Goal: Task Accomplishment & Management: Complete application form

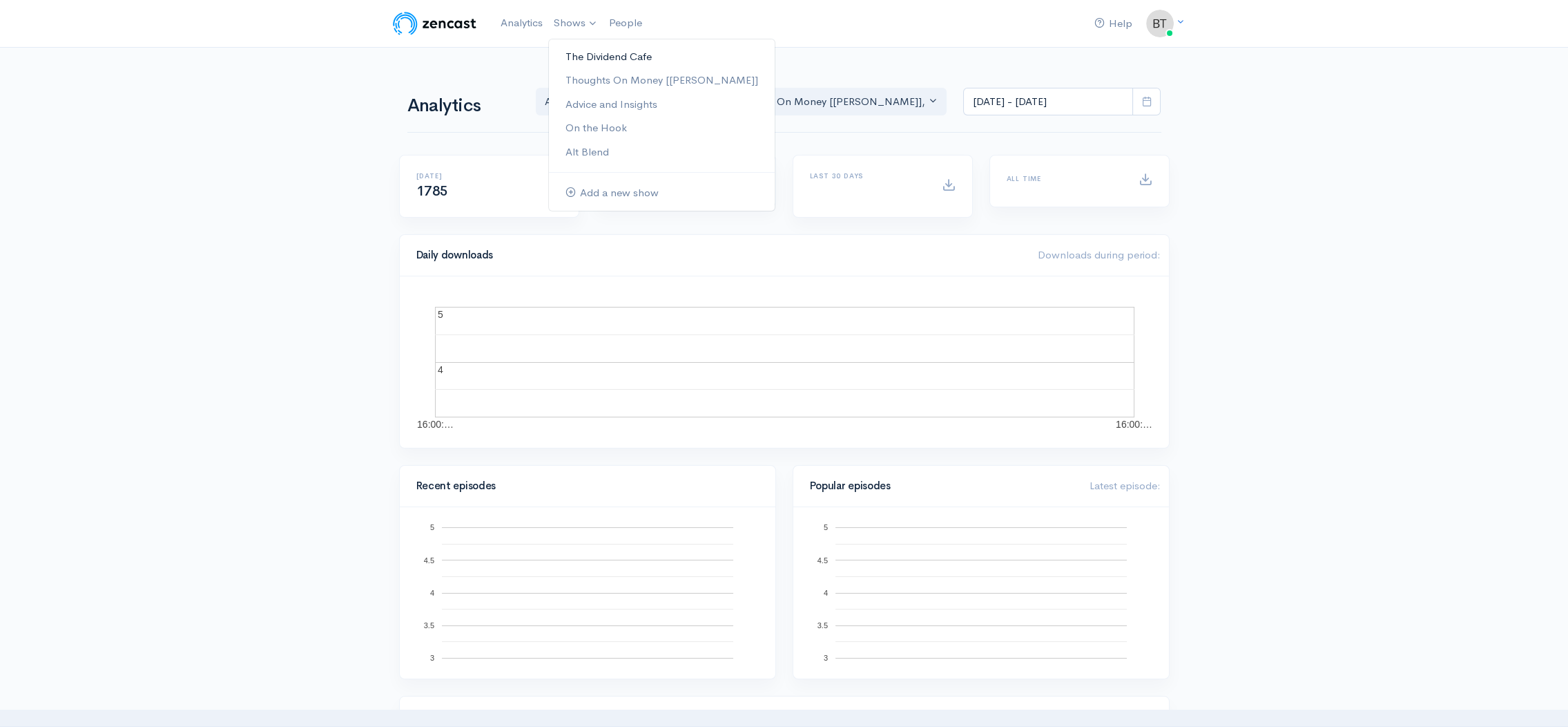
click at [572, 56] on link "The Dividend Cafe" at bounding box center [661, 56] width 226 height 24
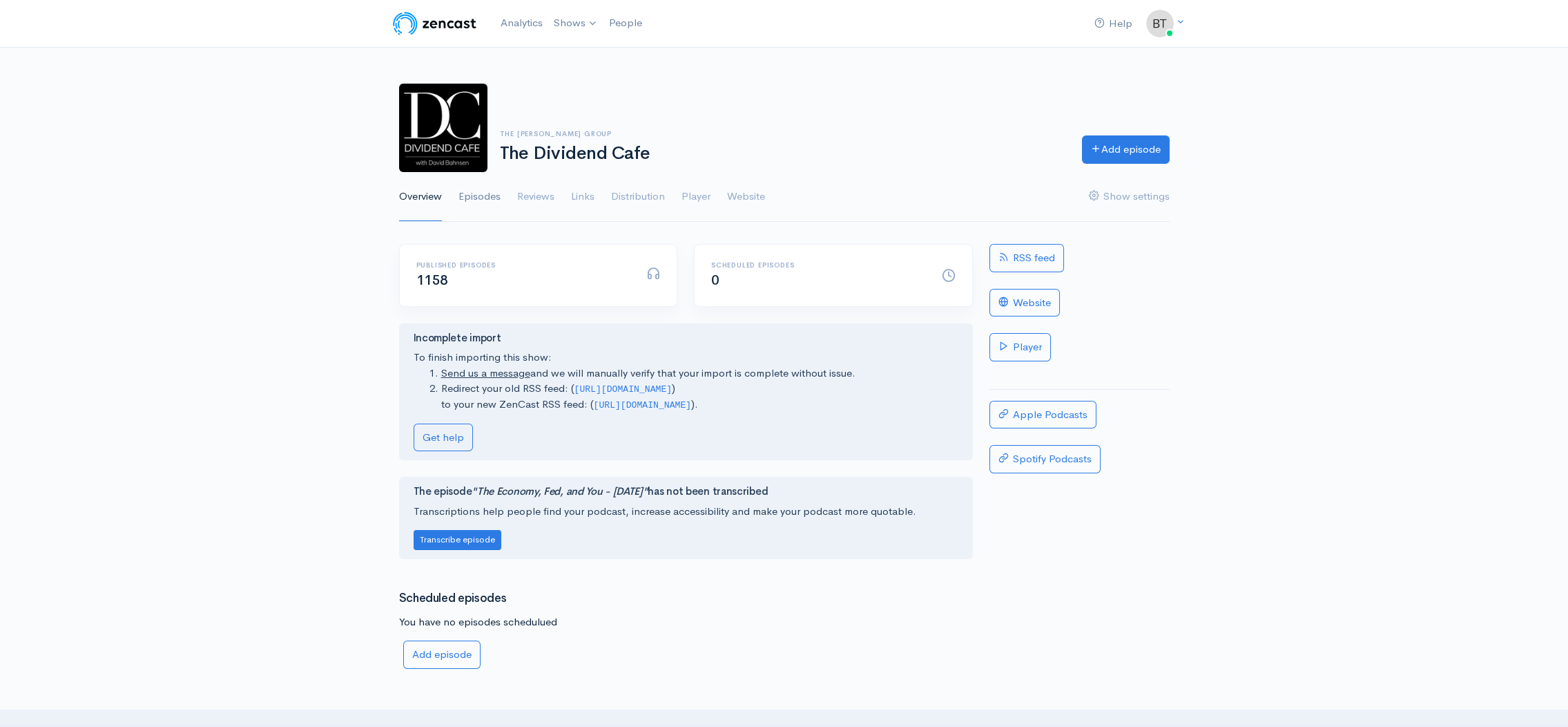
click at [480, 195] on link "Episodes" at bounding box center [479, 197] width 42 height 50
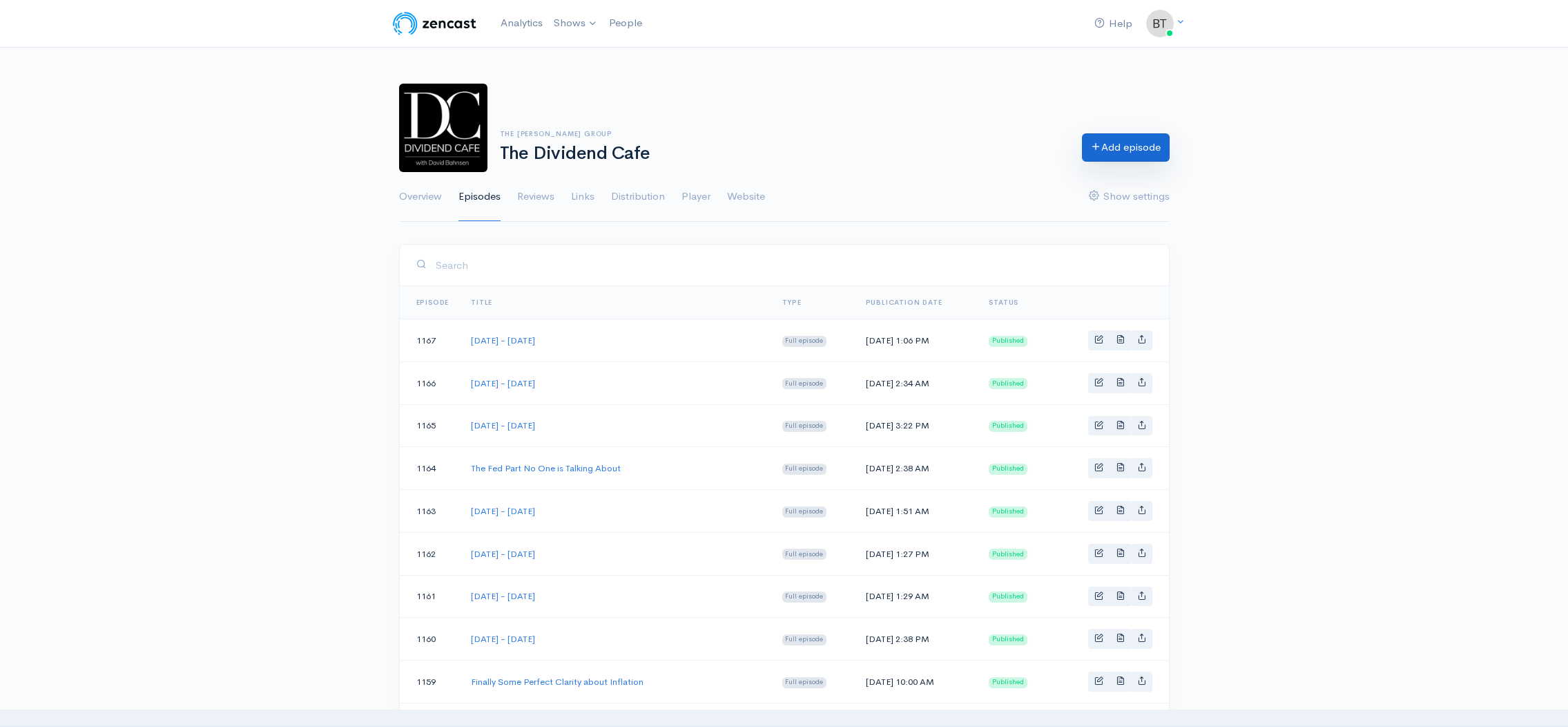
click at [1133, 152] on link "Add episode" at bounding box center [1126, 147] width 87 height 29
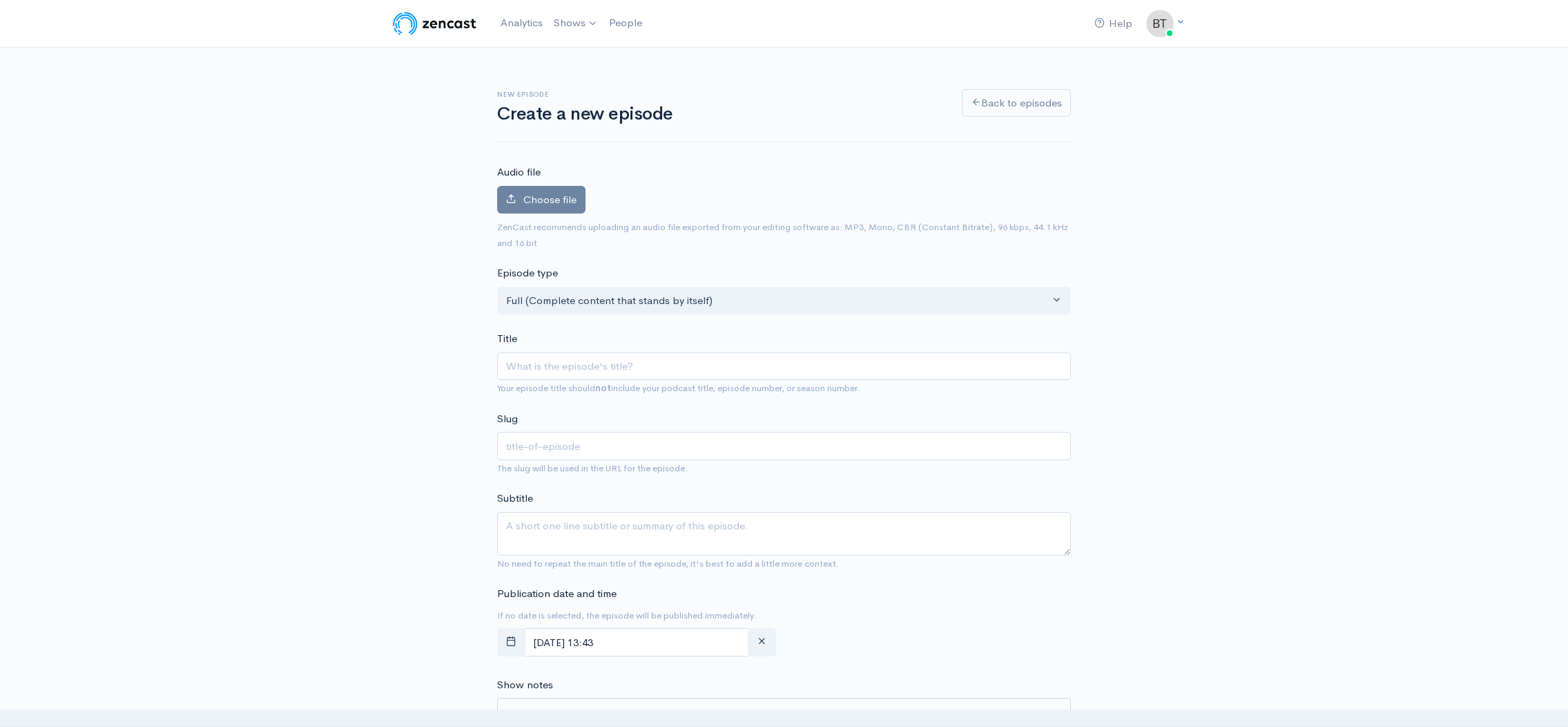
type input "T"
type input "t"
type input "Th"
type input "th"
type input "Thu"
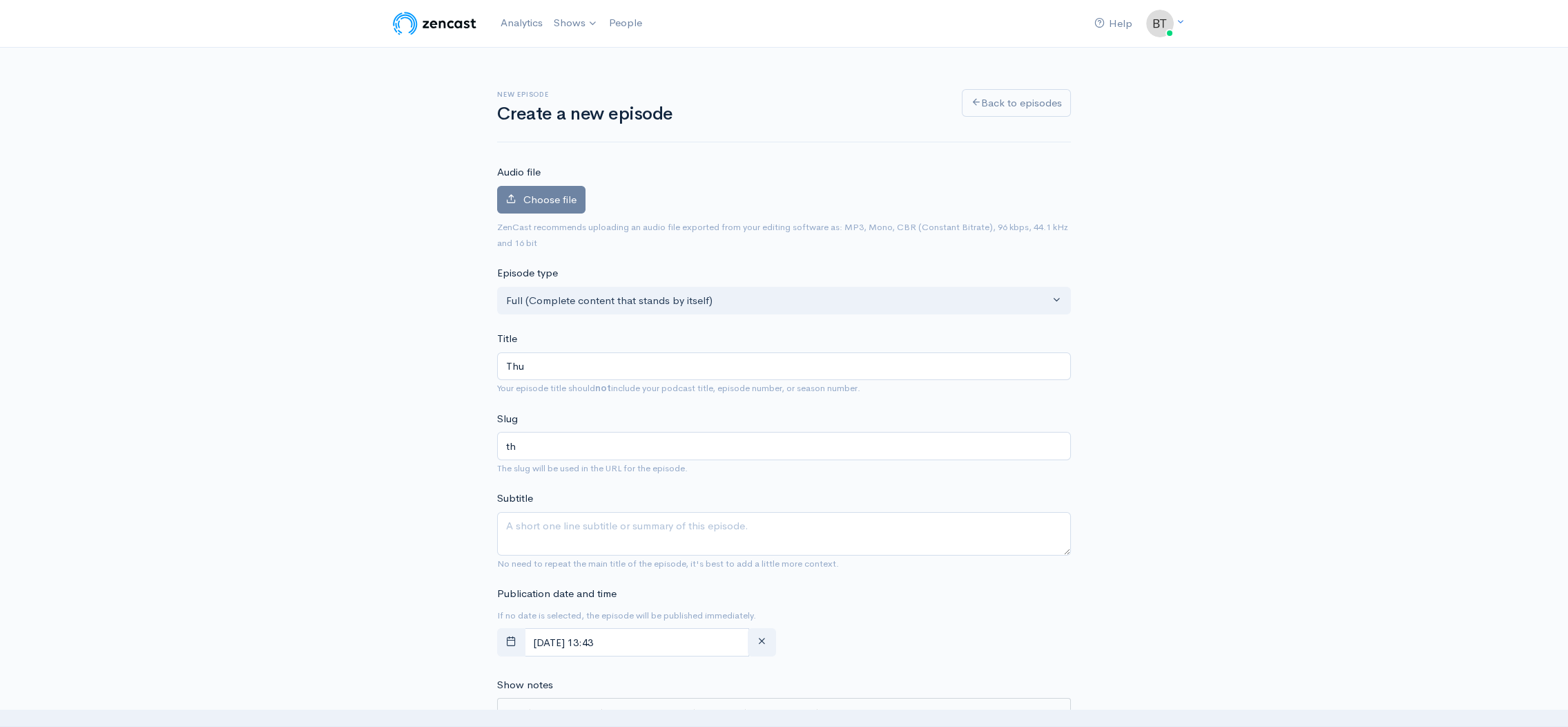
type input "thu"
type input "Thur"
type input "thur"
type input "Thurs"
type input "thurs"
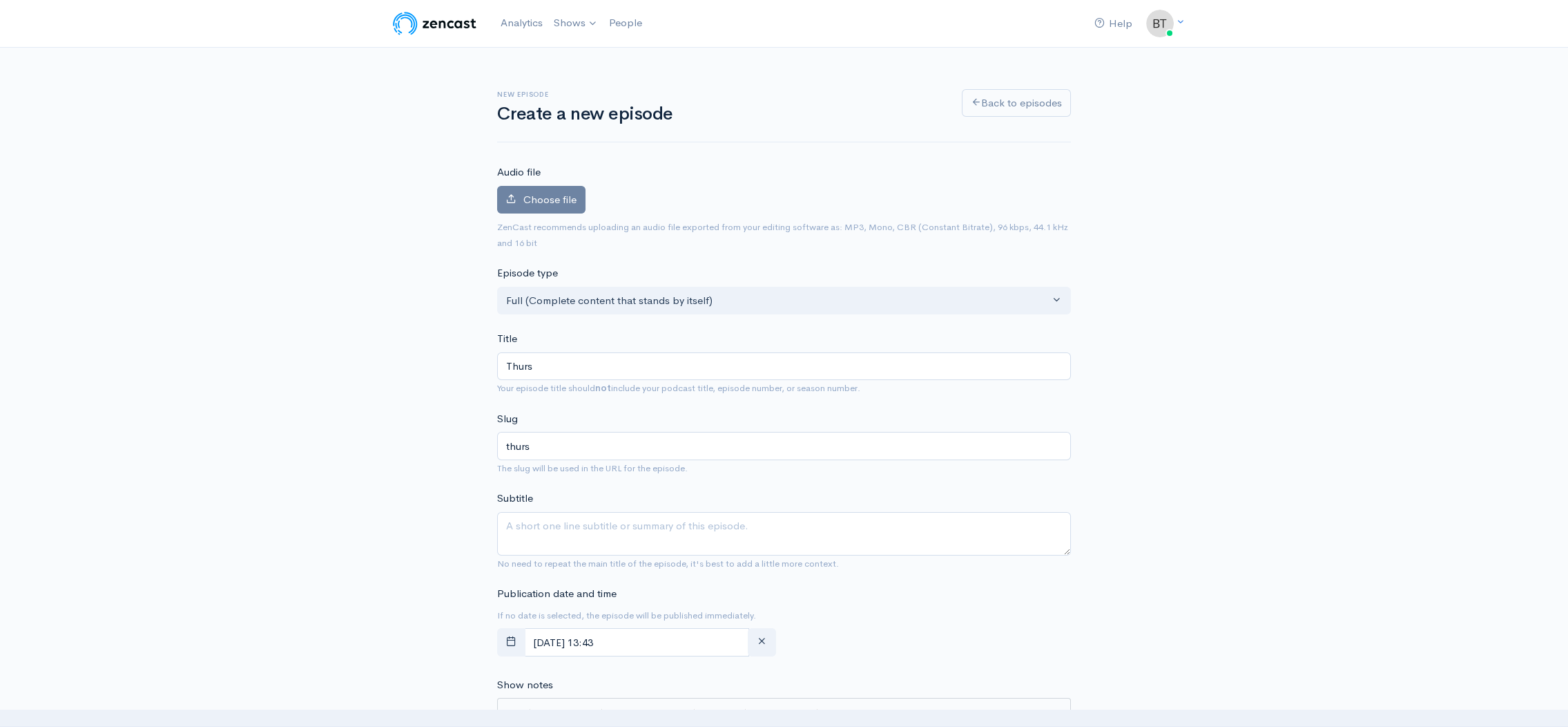
type input "Thursd"
type input "thursd"
type input "Thursday"
type input "thursday"
type input "Thursday - A"
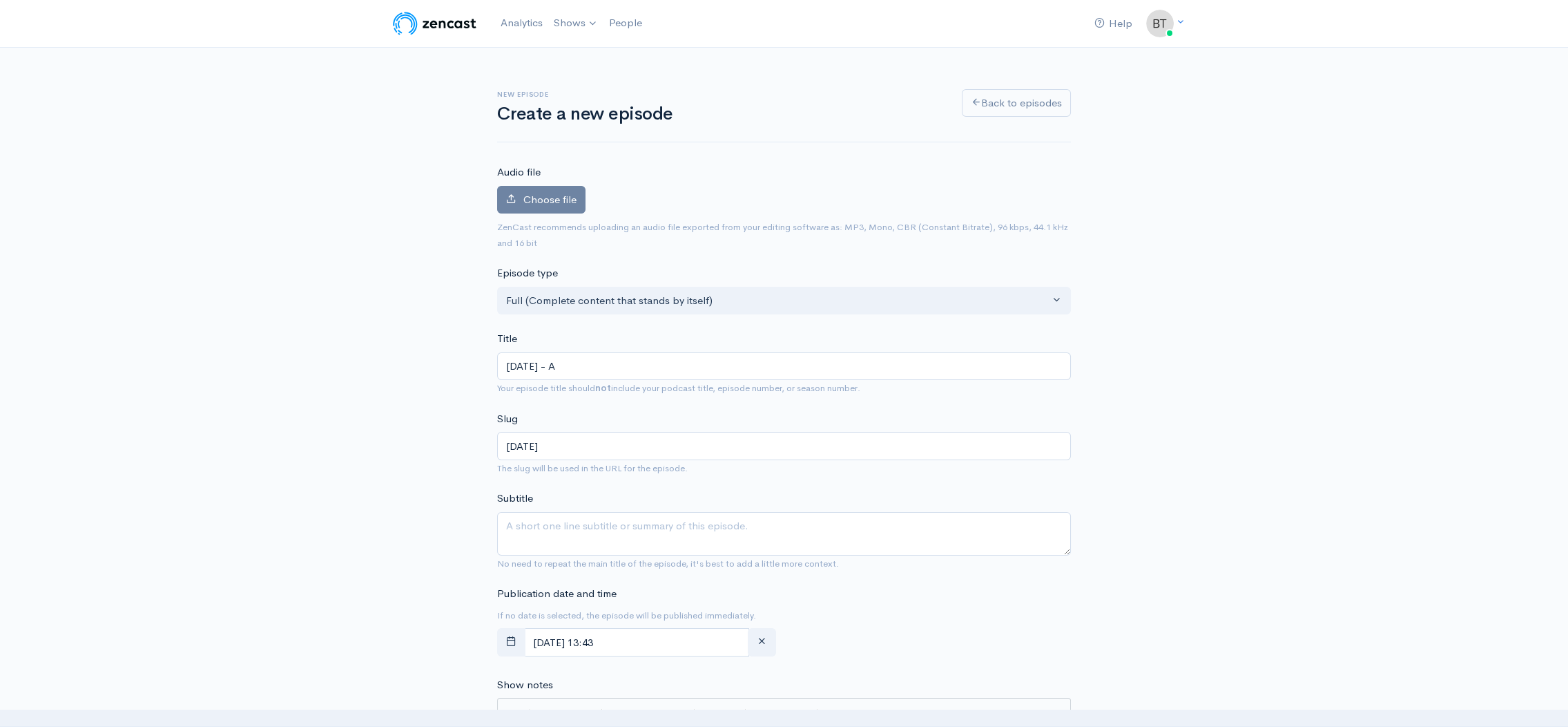
type input "thursday-a"
type input "Thursday - Ag"
type input "thursday-ag"
type input "Thursday - Agu"
type input "thursday-agu"
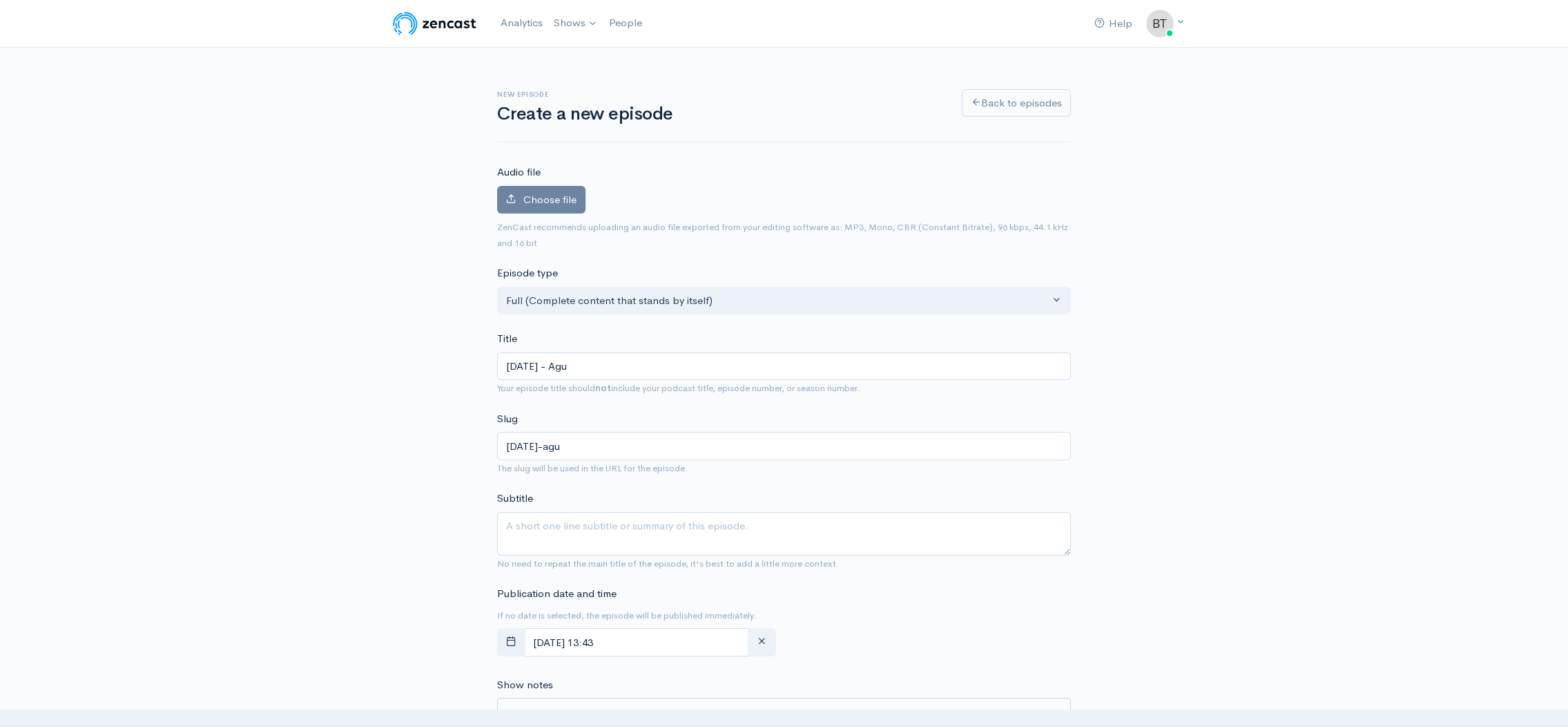
type input "Thursday - Agus"
type input "thursday-agus"
type input "Thursday - Agust"
type input "thursday-agust"
type input "Thursday - Agus"
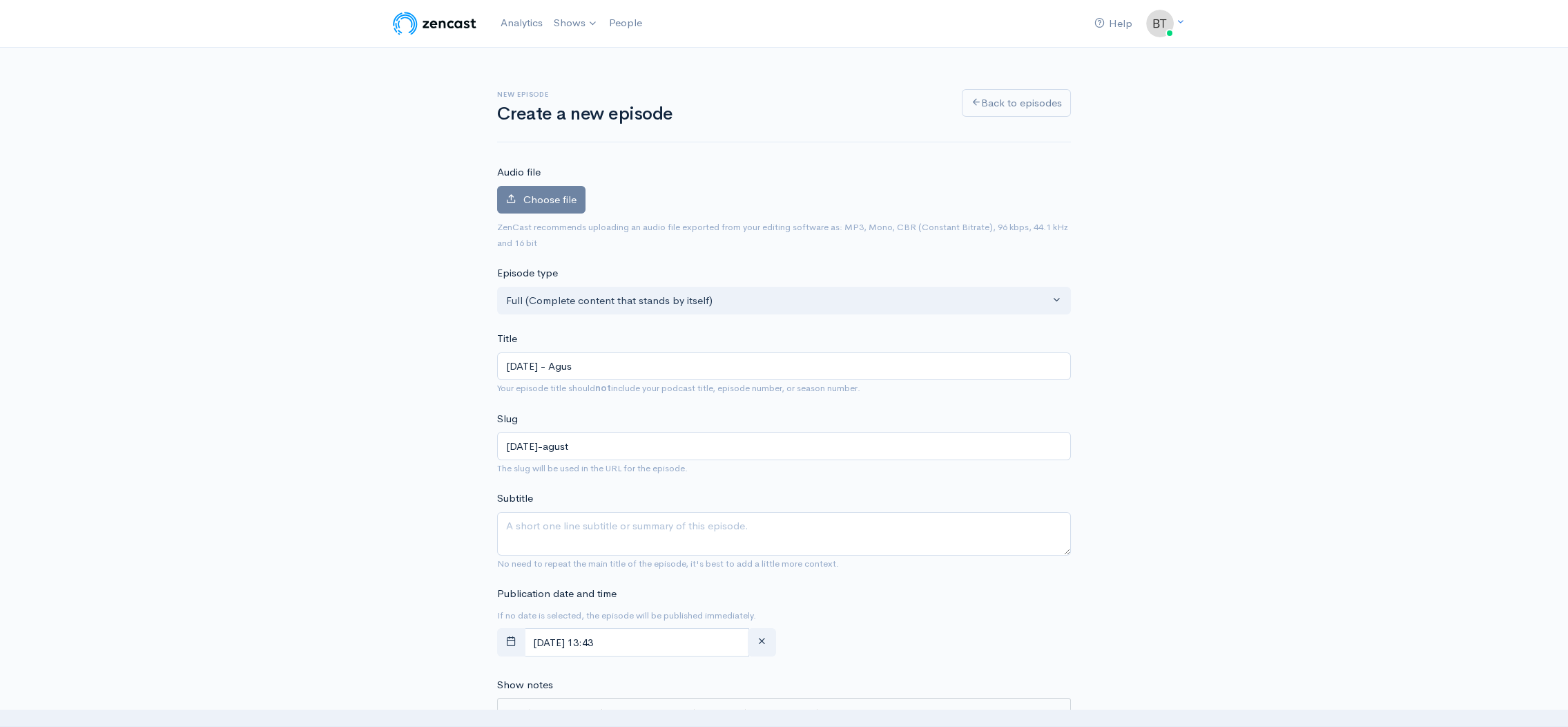
type input "thursday-agus"
type input "Thursday - Agu"
type input "thursday-agu"
type input "Thursday - Ag"
type input "thursday-ag"
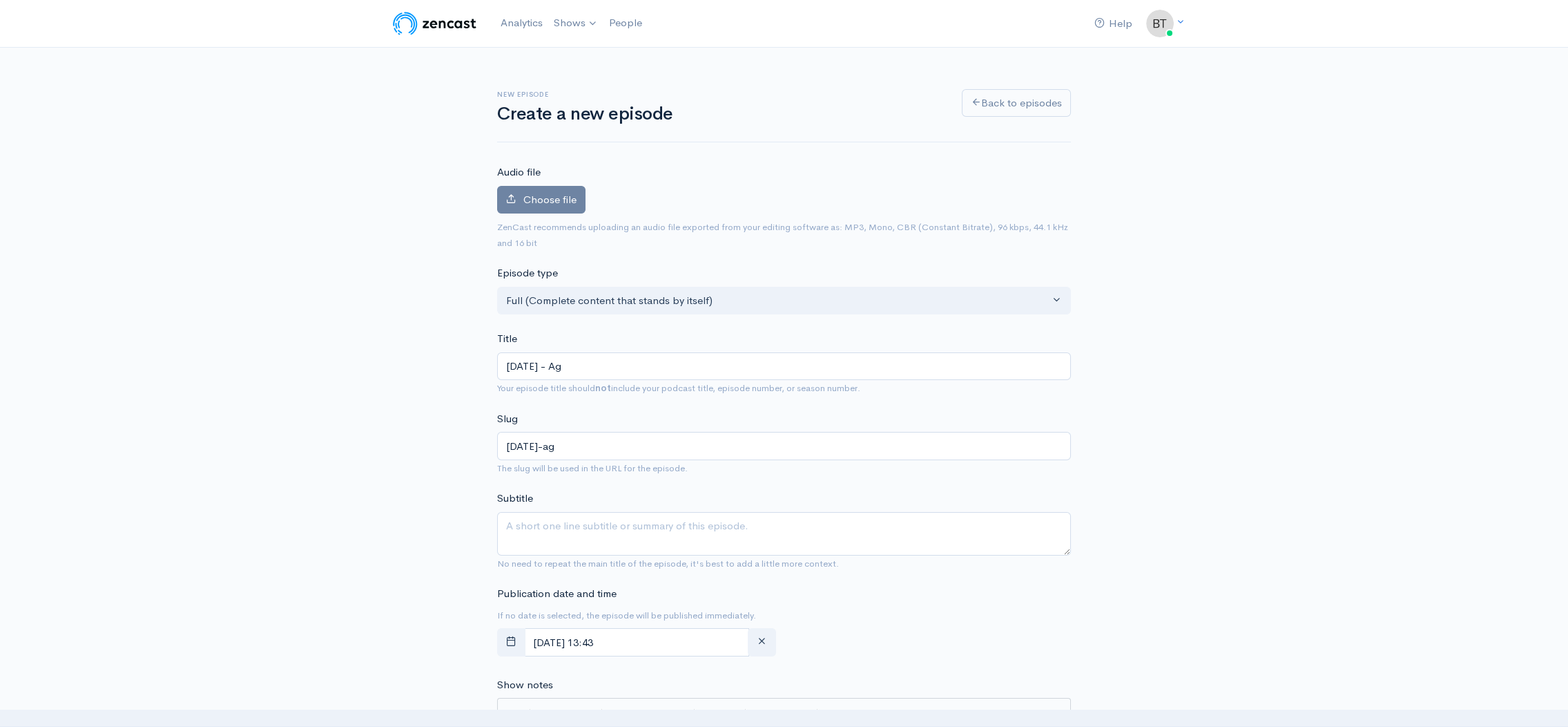
type input "Thursday - A"
type input "thursday-a"
type input "Thursday - Au"
type input "thursday-au"
type input "Thursday - Augu"
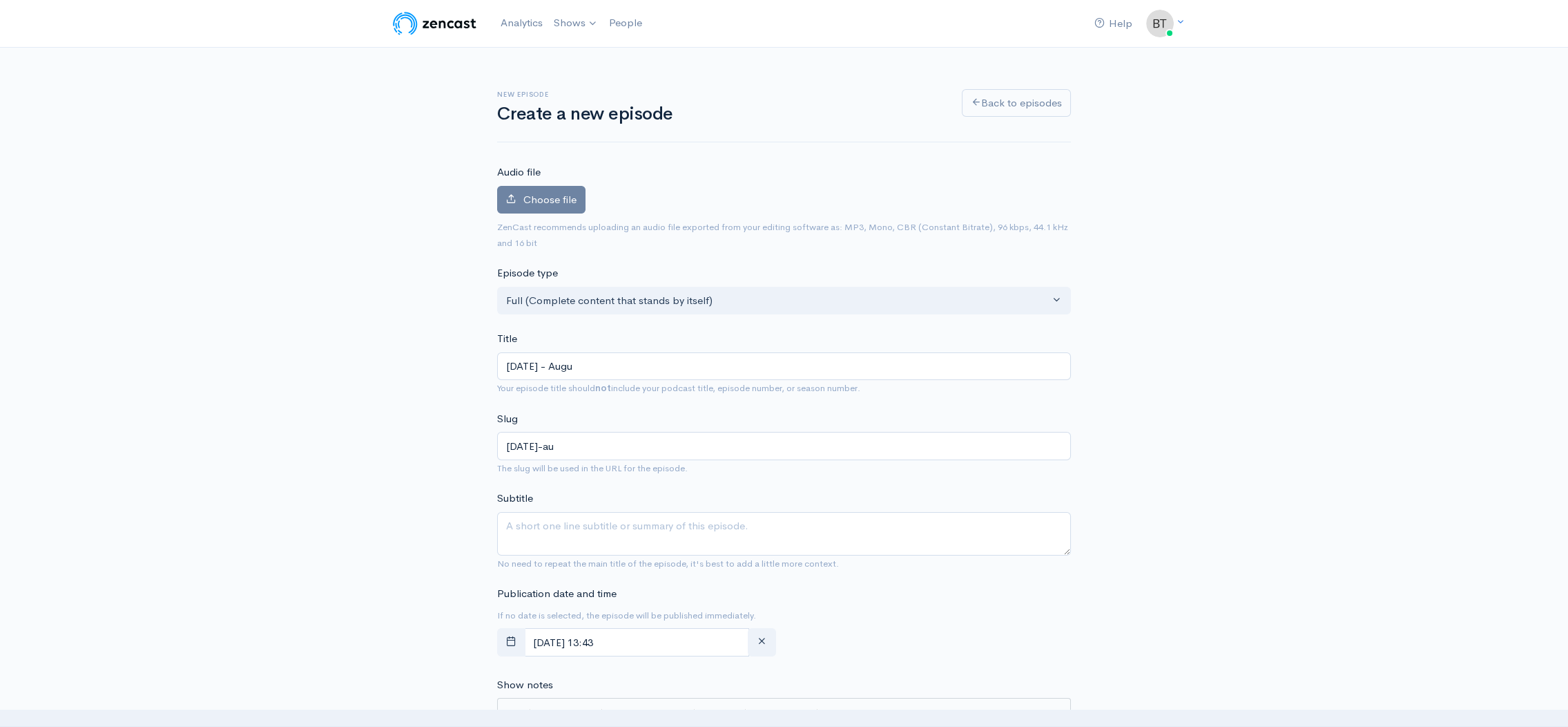
type input "thursday-augu"
type input "Thursday - Augus"
type input "thursday-augus"
type input "Thursday - August"
type input "thursday-august"
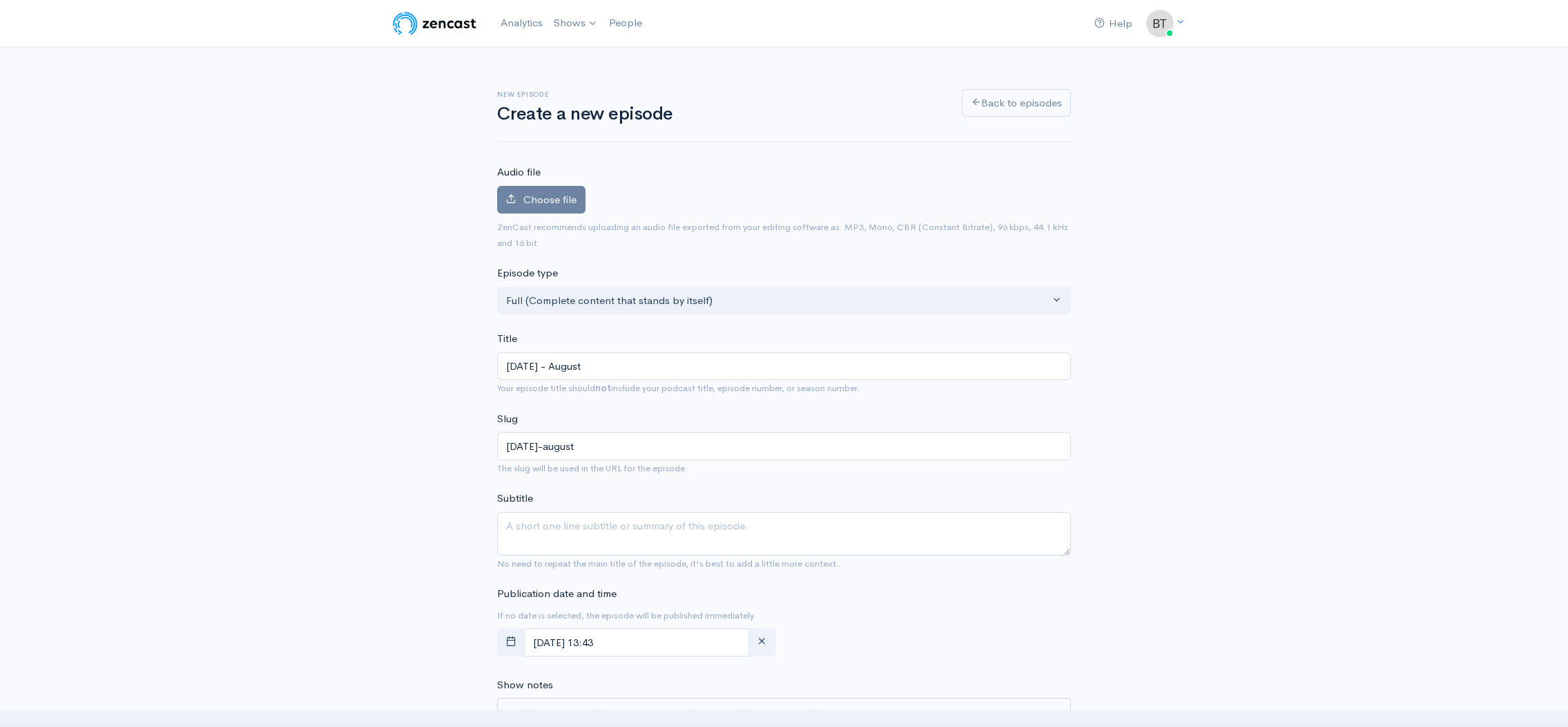
type input "Thursday - August 2"
type input "thursday-august-2"
type input "Thursday - August 28"
type input "thursday-august-28"
type input "Thursday - August 28, 2"
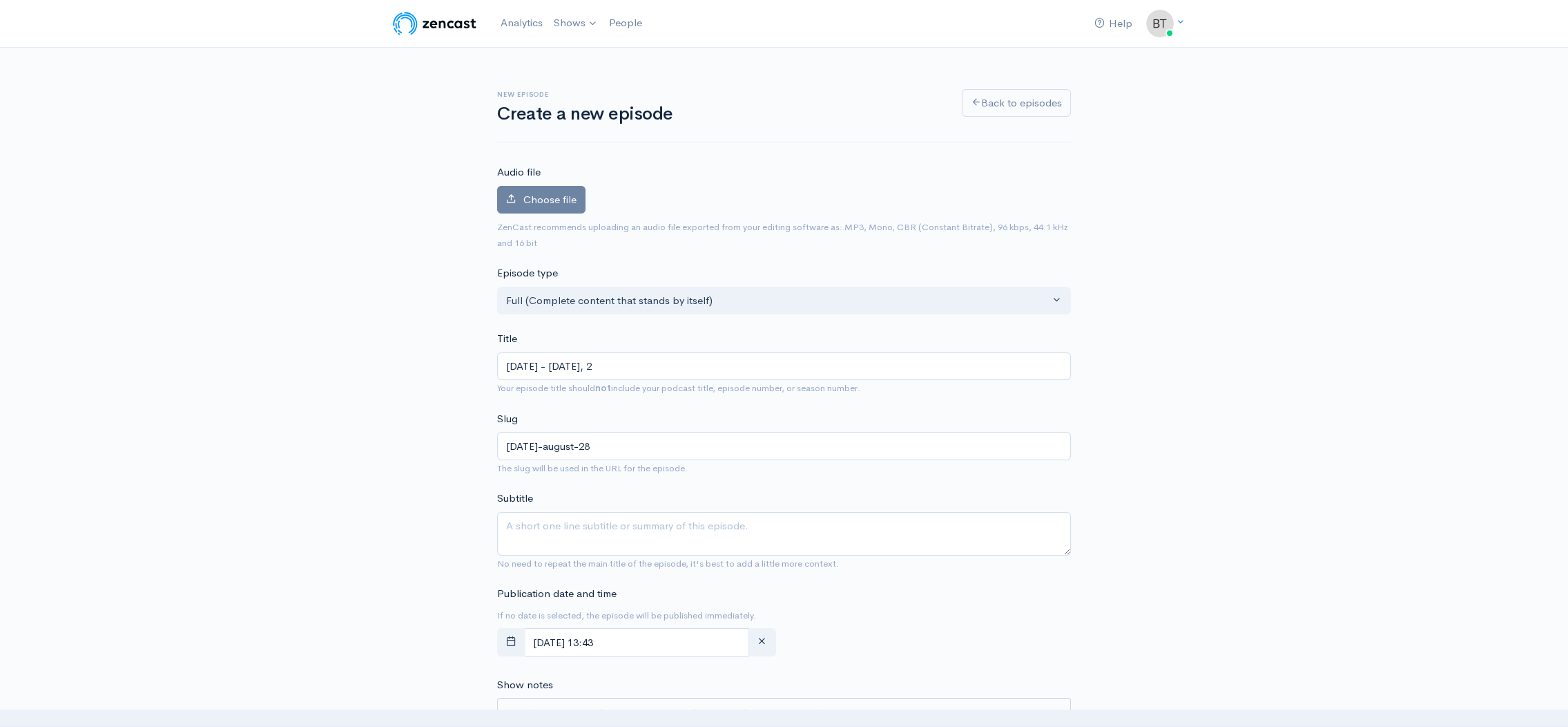
type input "thursday-august-28-2"
type input "Thursday - August 28, 20"
type input "thursday-august-28-20"
type input "Thursday - August 28, 202"
type input "thursday-august-28-202"
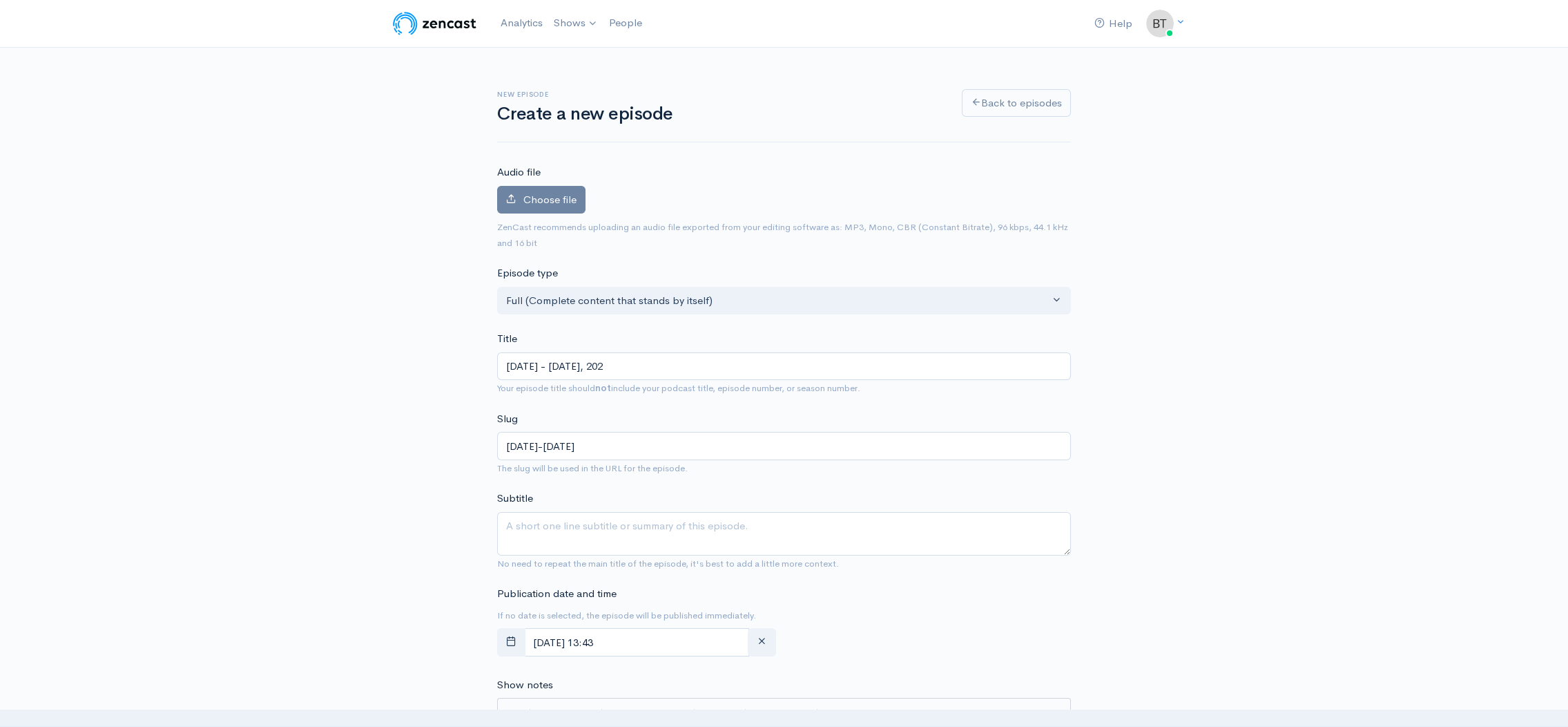
type input "[DATE] - [DATE]"
type input "[DATE]-[DATE]"
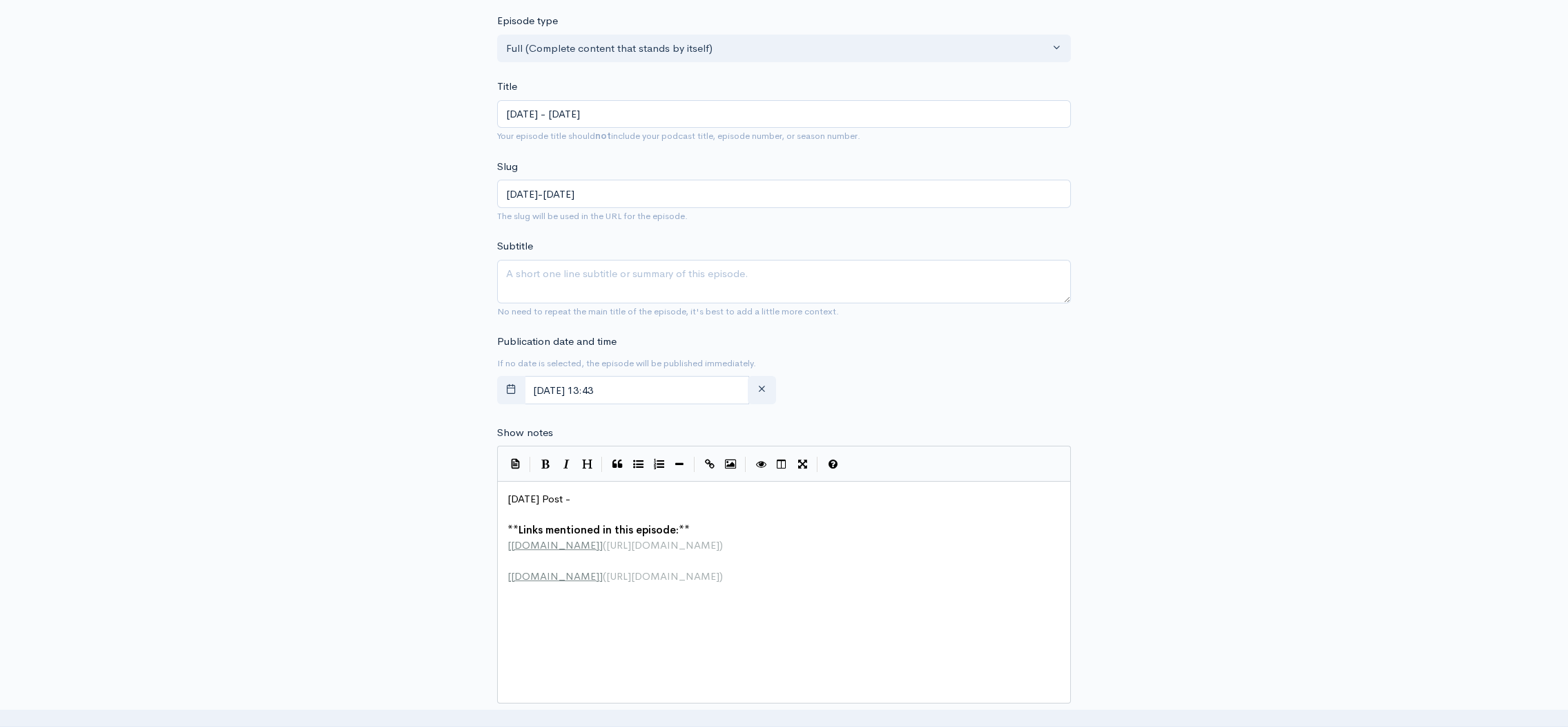
scroll to position [320, 0]
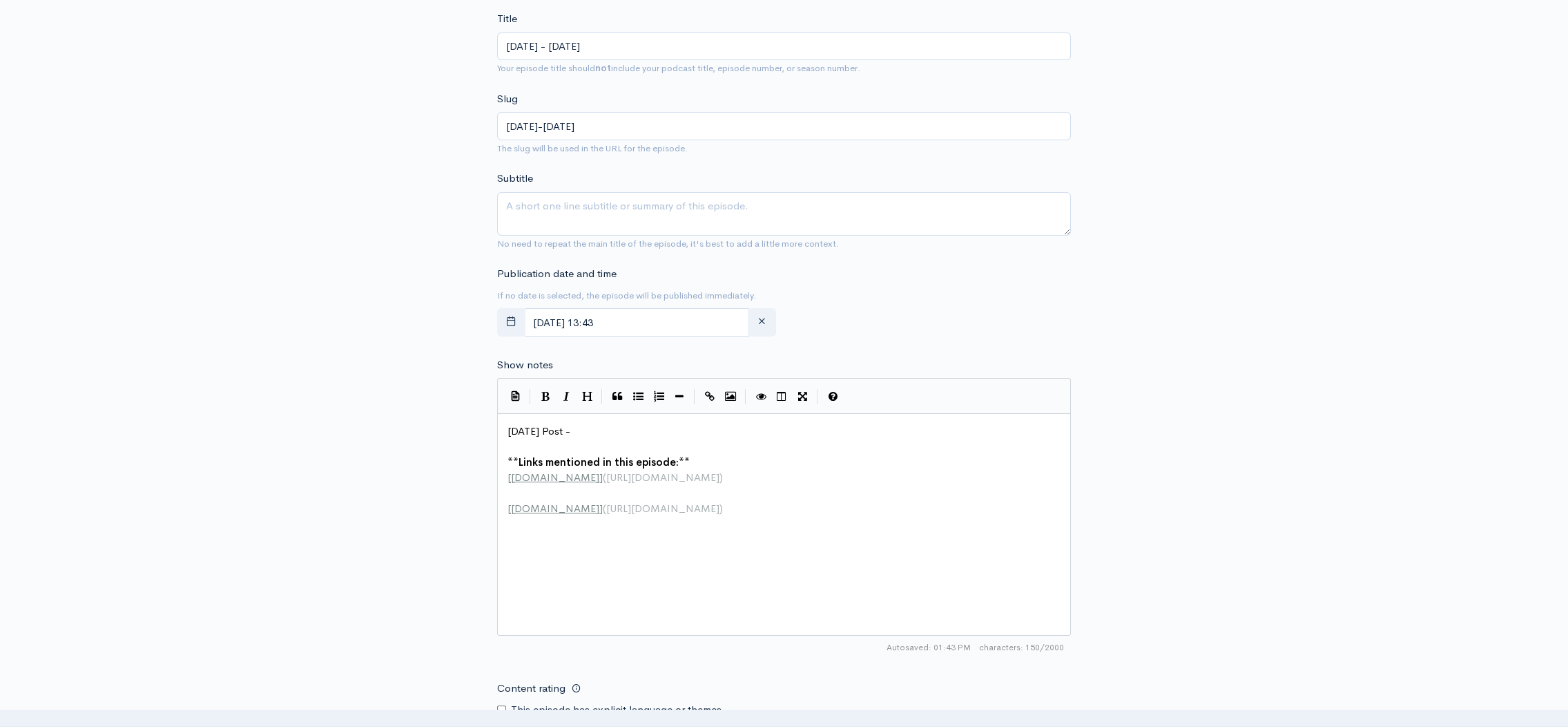
type input "[DATE] - [DATE]"
click at [587, 434] on pre "Today's Post -" at bounding box center [788, 432] width 568 height 16
type textarea "Today's Post -"
drag, startPoint x: 574, startPoint y: 430, endPoint x: 470, endPoint y: 425, distance: 104.1
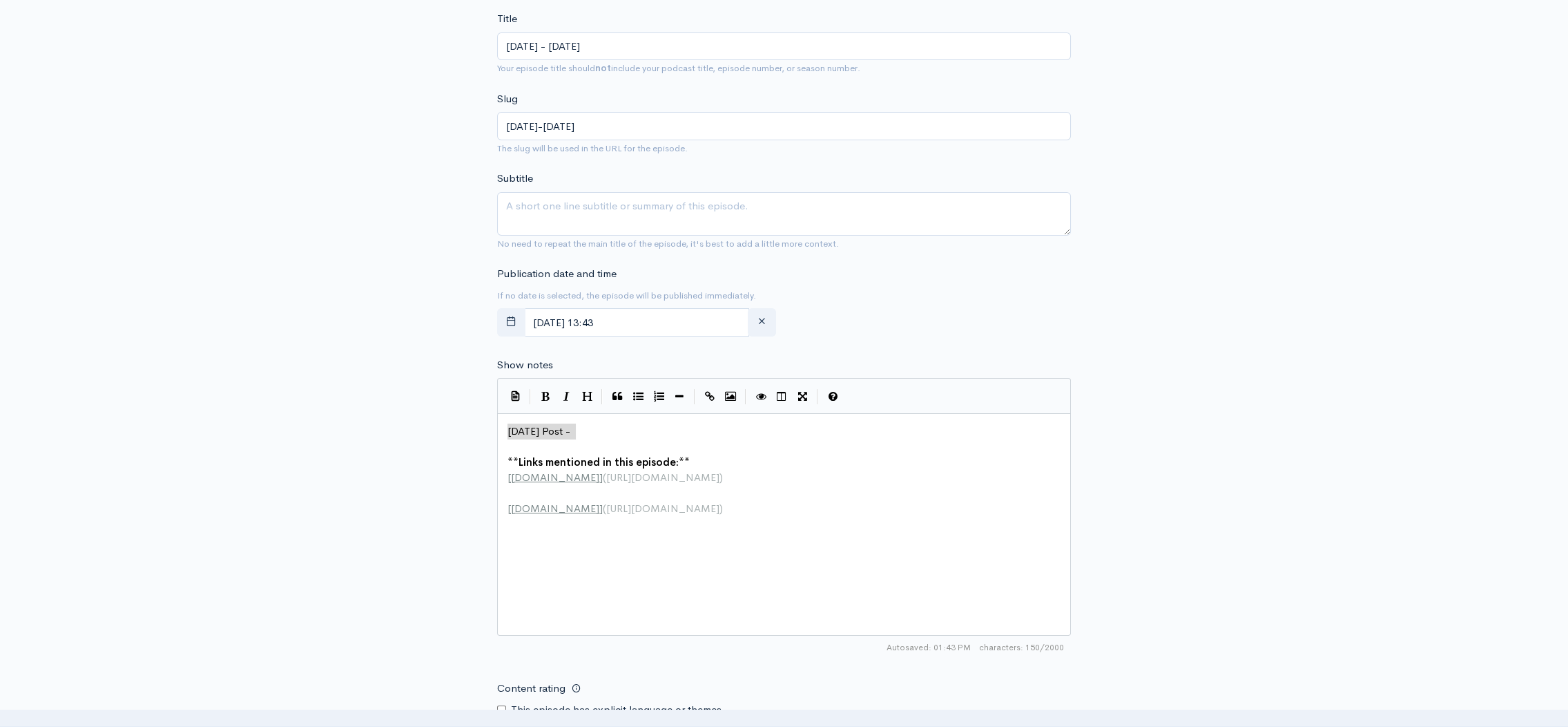
paste textarea
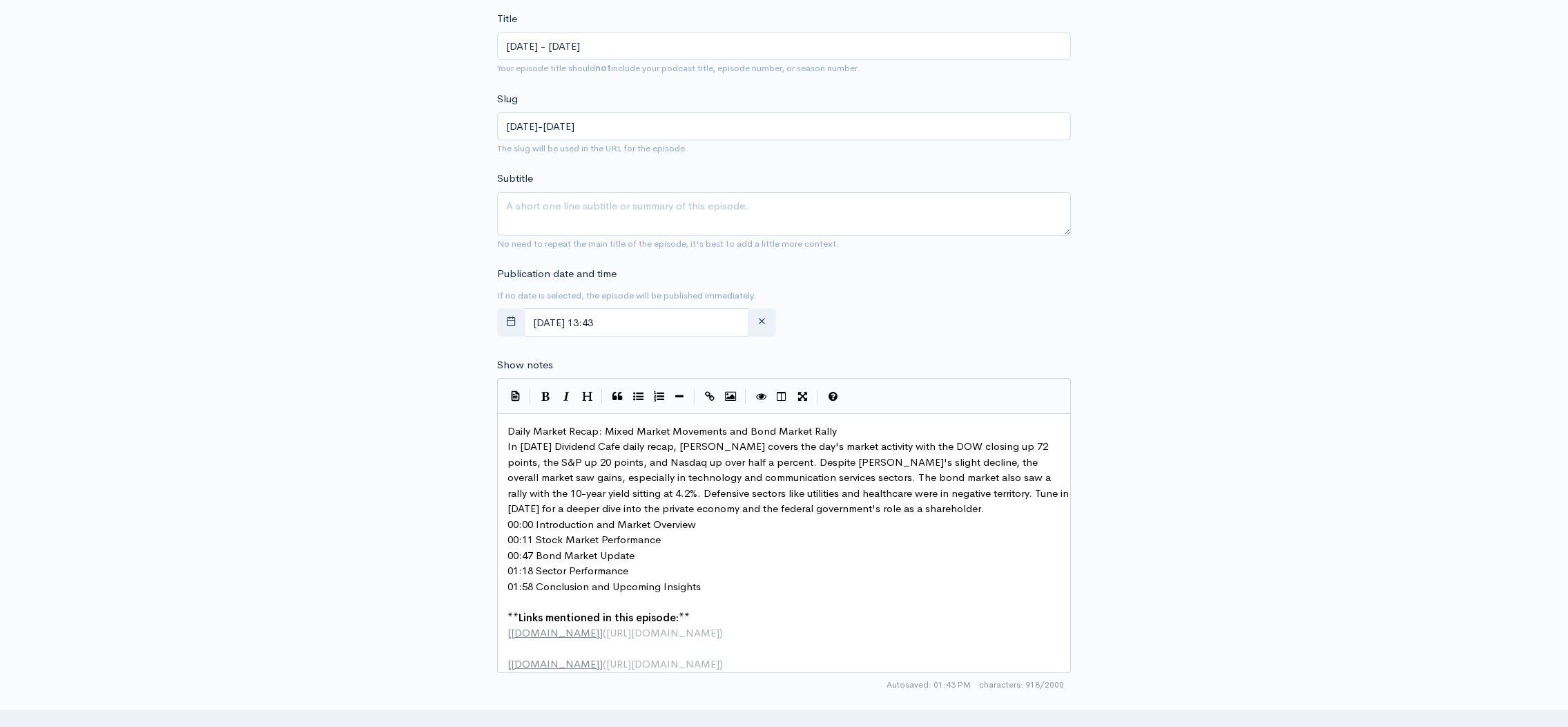
click at [855, 431] on pre "Daily Market Recap: Mixed Market Movements and Bond Market Rally" at bounding box center [788, 432] width 568 height 16
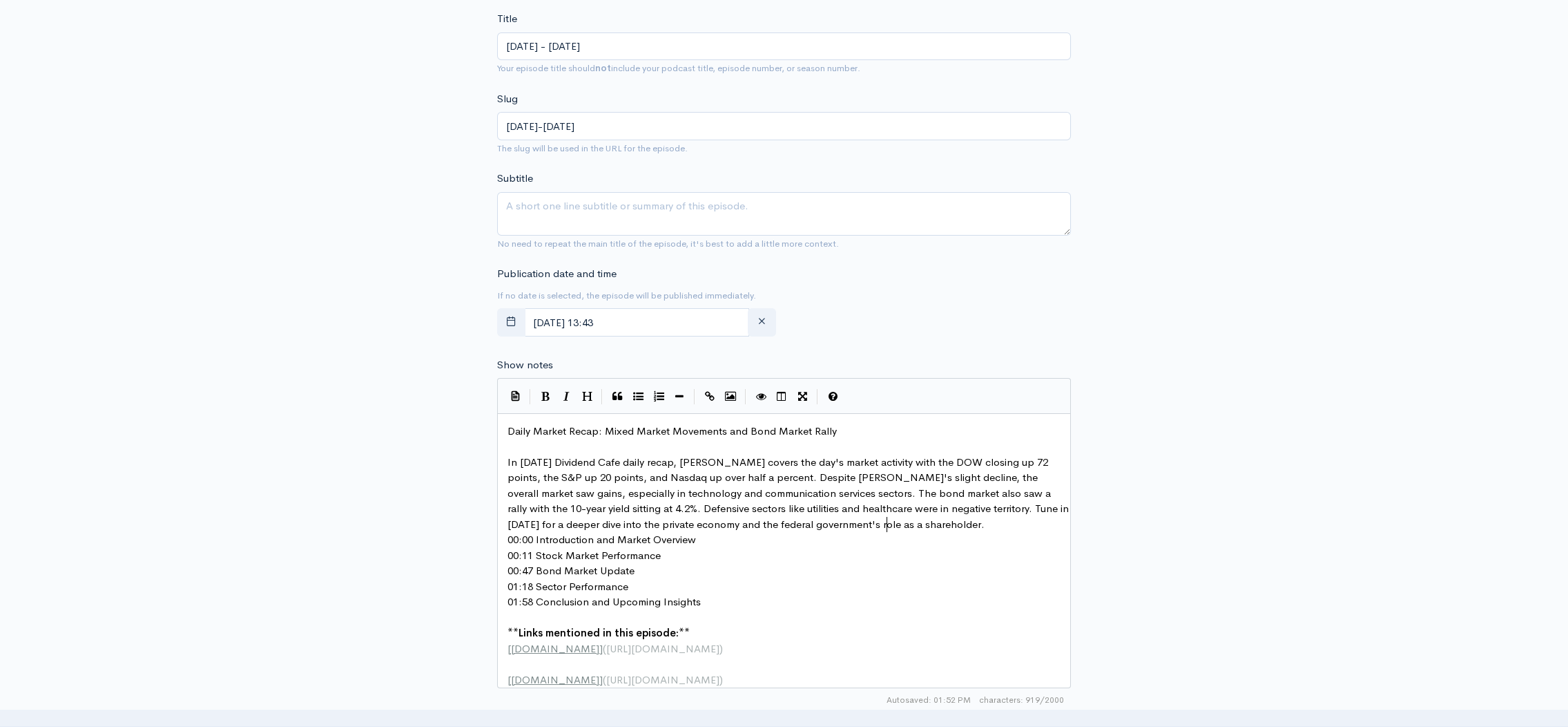
click at [898, 527] on pre "In today's Dividend Cafe daily recap, David Boson covers the day's market activ…" at bounding box center [788, 494] width 568 height 78
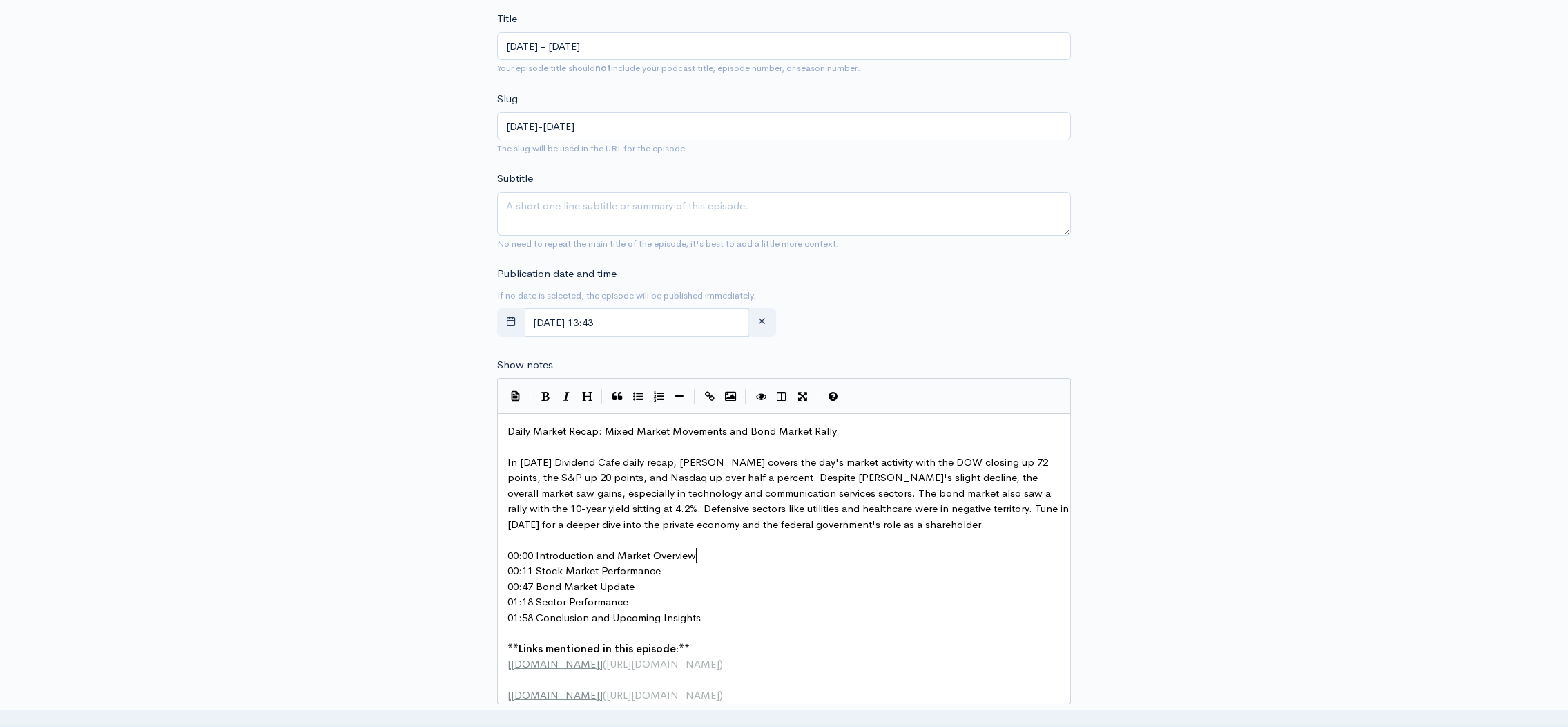
click at [715, 556] on pre "00:00 Introduction and Market Overview" at bounding box center [788, 556] width 568 height 16
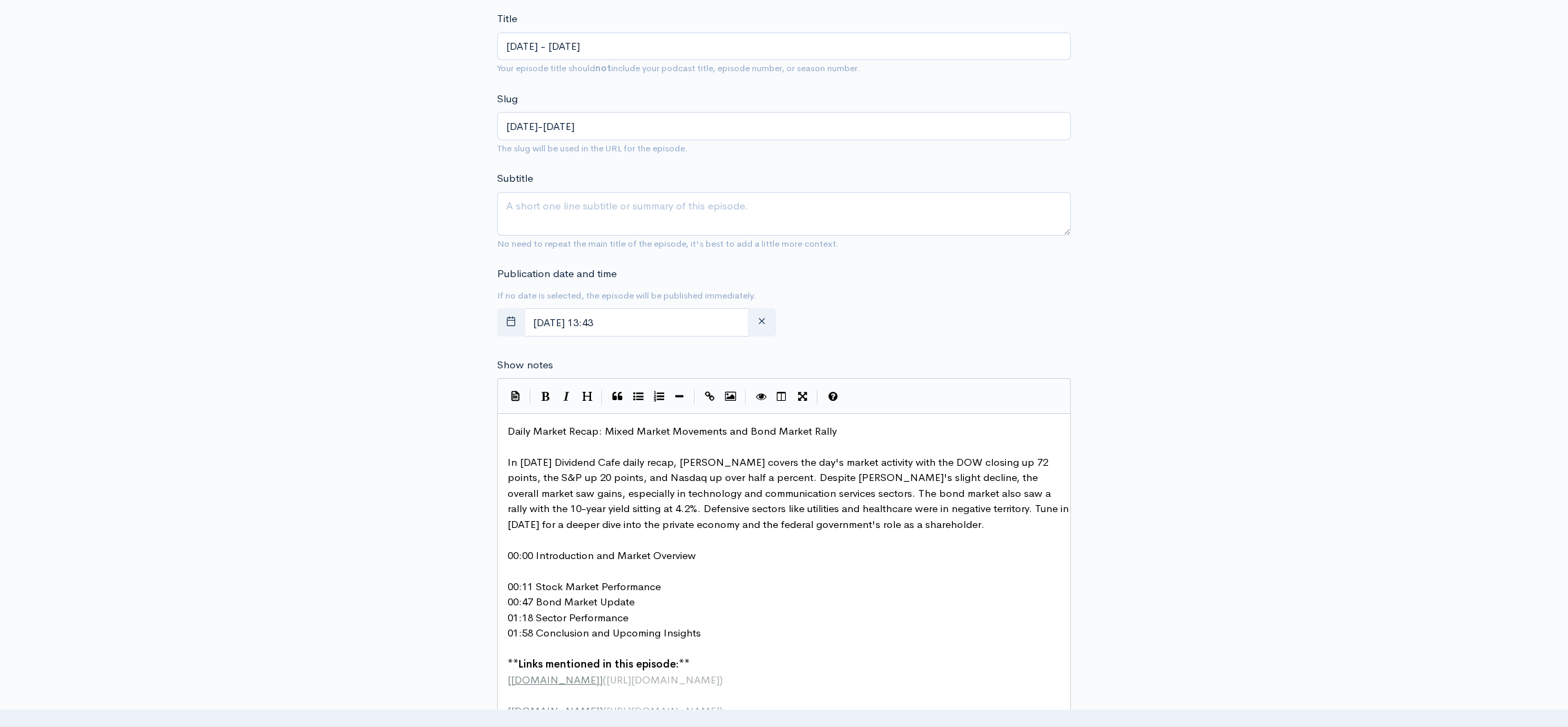
click at [677, 586] on pre "00:11 Stock Market Performance" at bounding box center [788, 587] width 568 height 16
click at [644, 617] on pre "00:47 Bond Market Update" at bounding box center [788, 618] width 568 height 16
click at [645, 642] on pre "01:18 Sector Performance" at bounding box center [788, 649] width 568 height 16
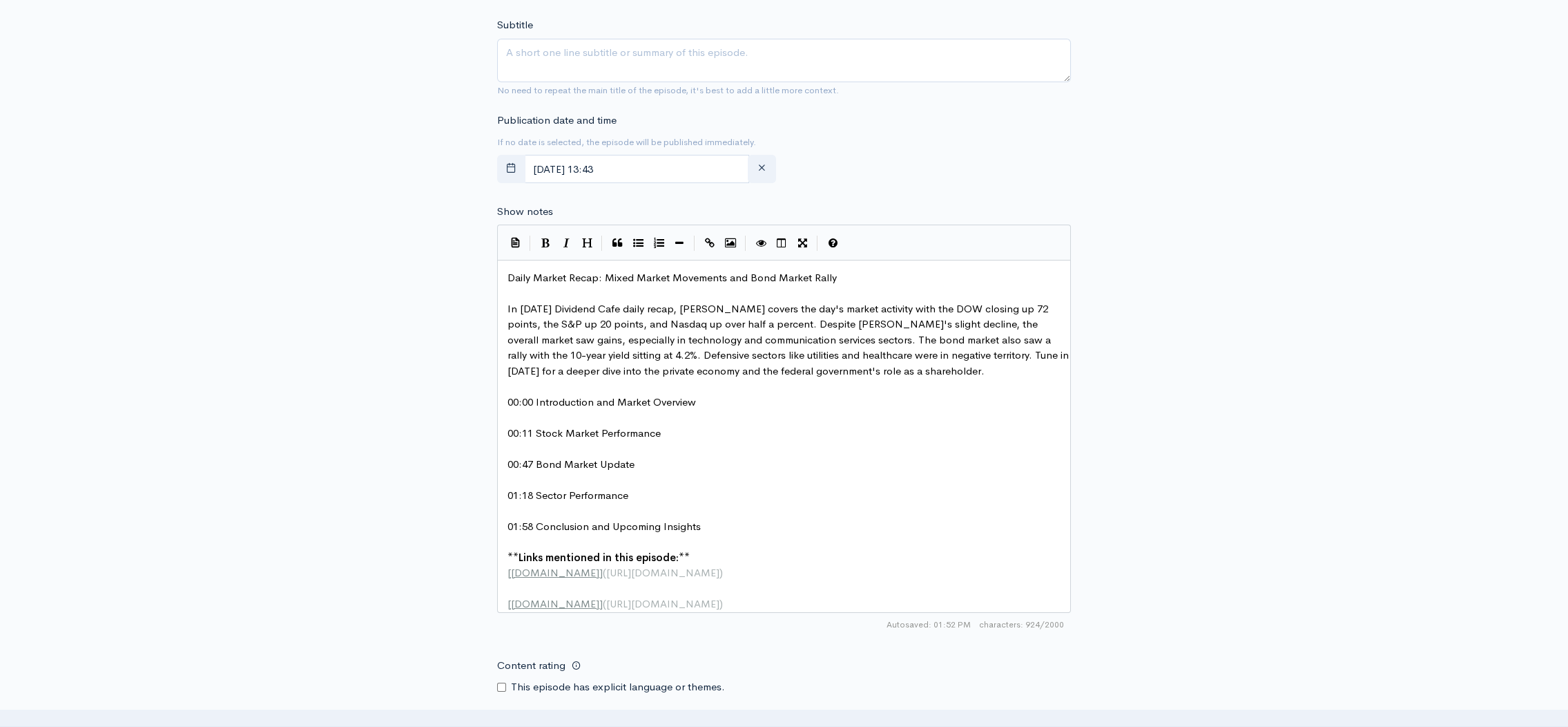
scroll to position [538, 0]
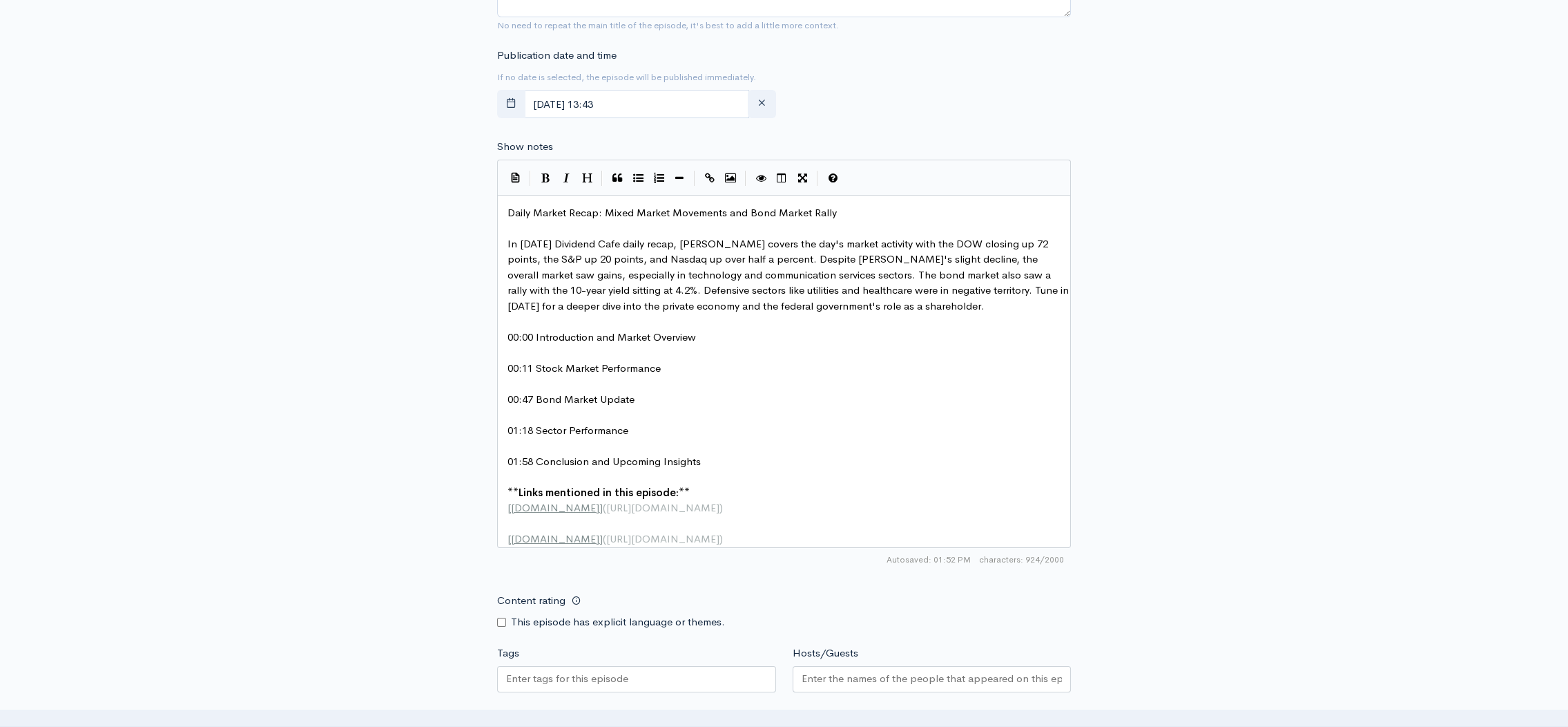
click at [890, 684] on input "Hosts/Guests" at bounding box center [932, 679] width 261 height 16
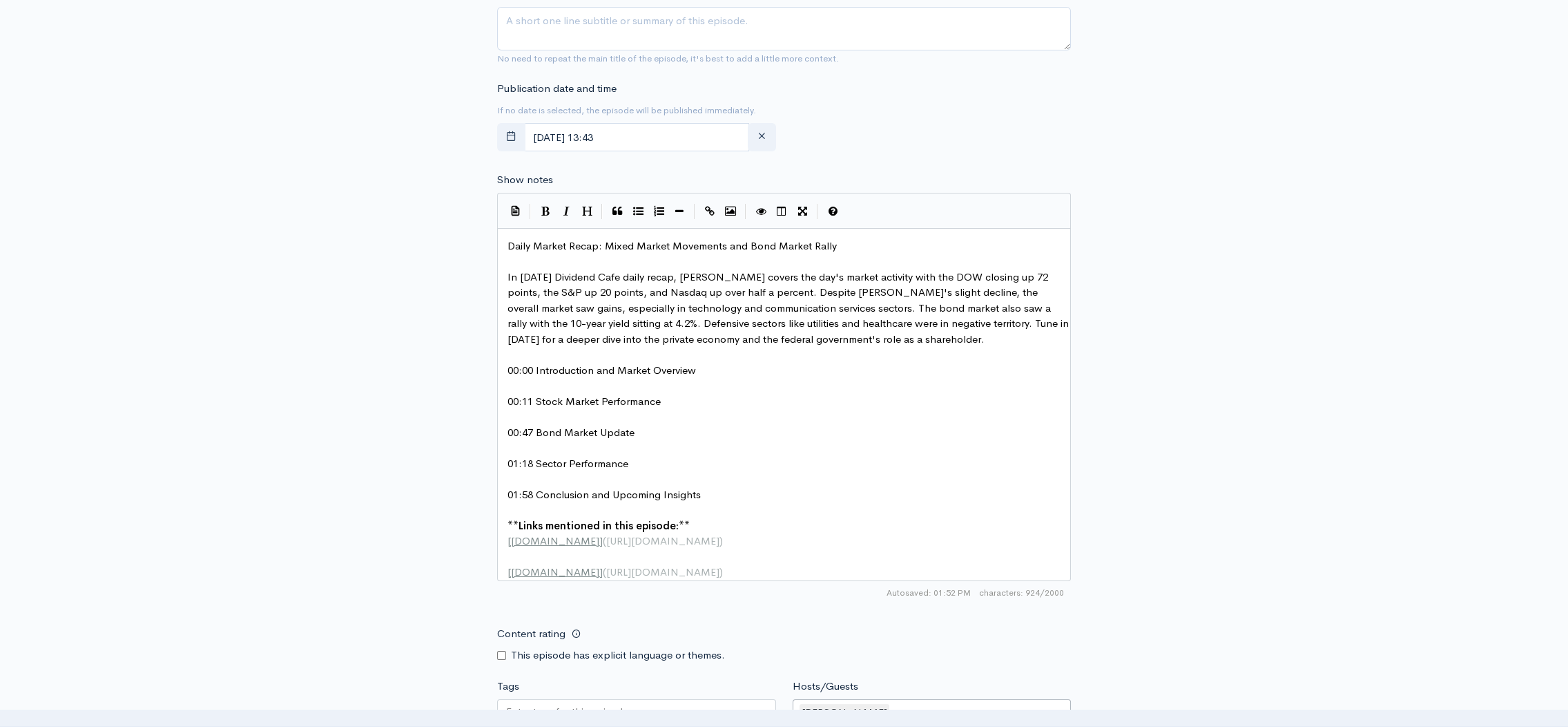
scroll to position [374, 0]
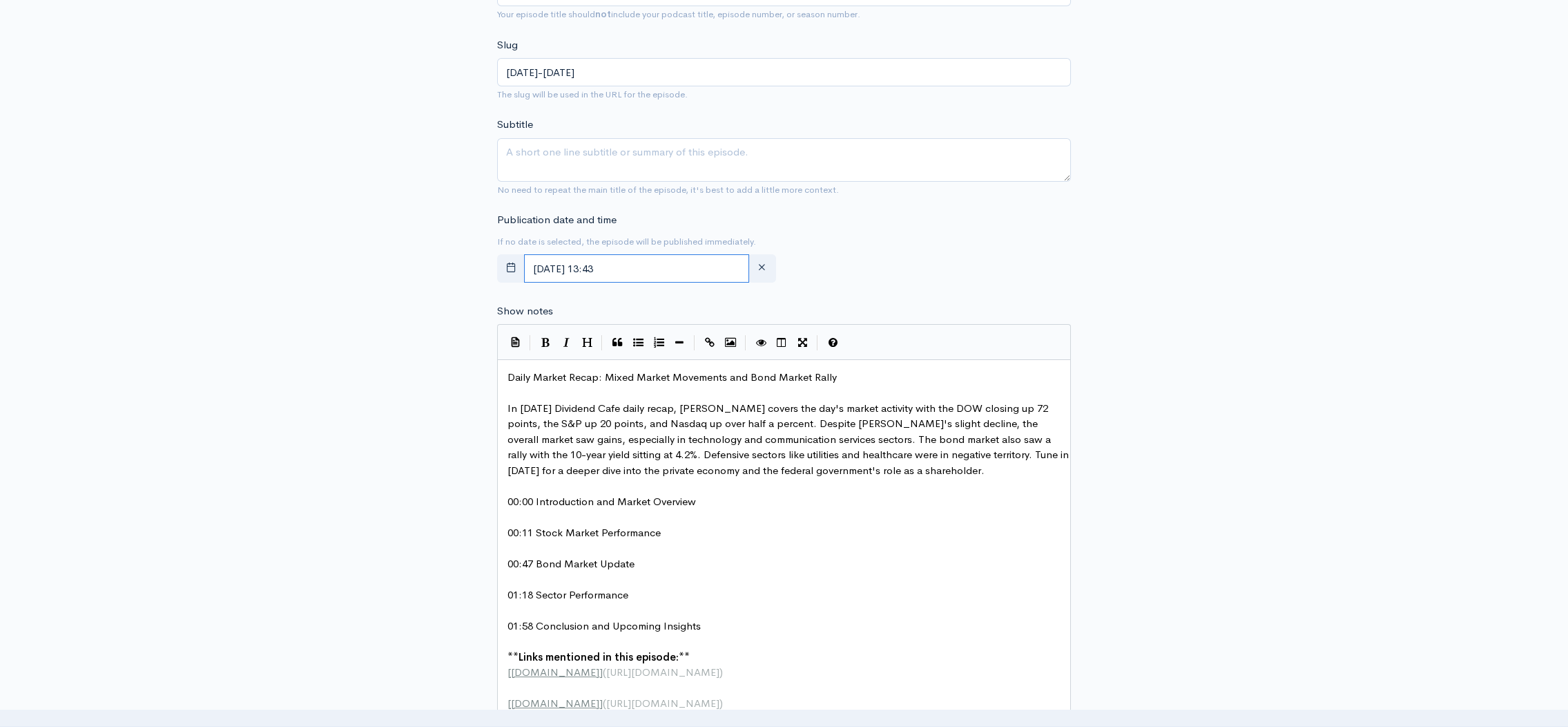
click at [669, 262] on input "[DATE] 13:43" at bounding box center [636, 268] width 226 height 29
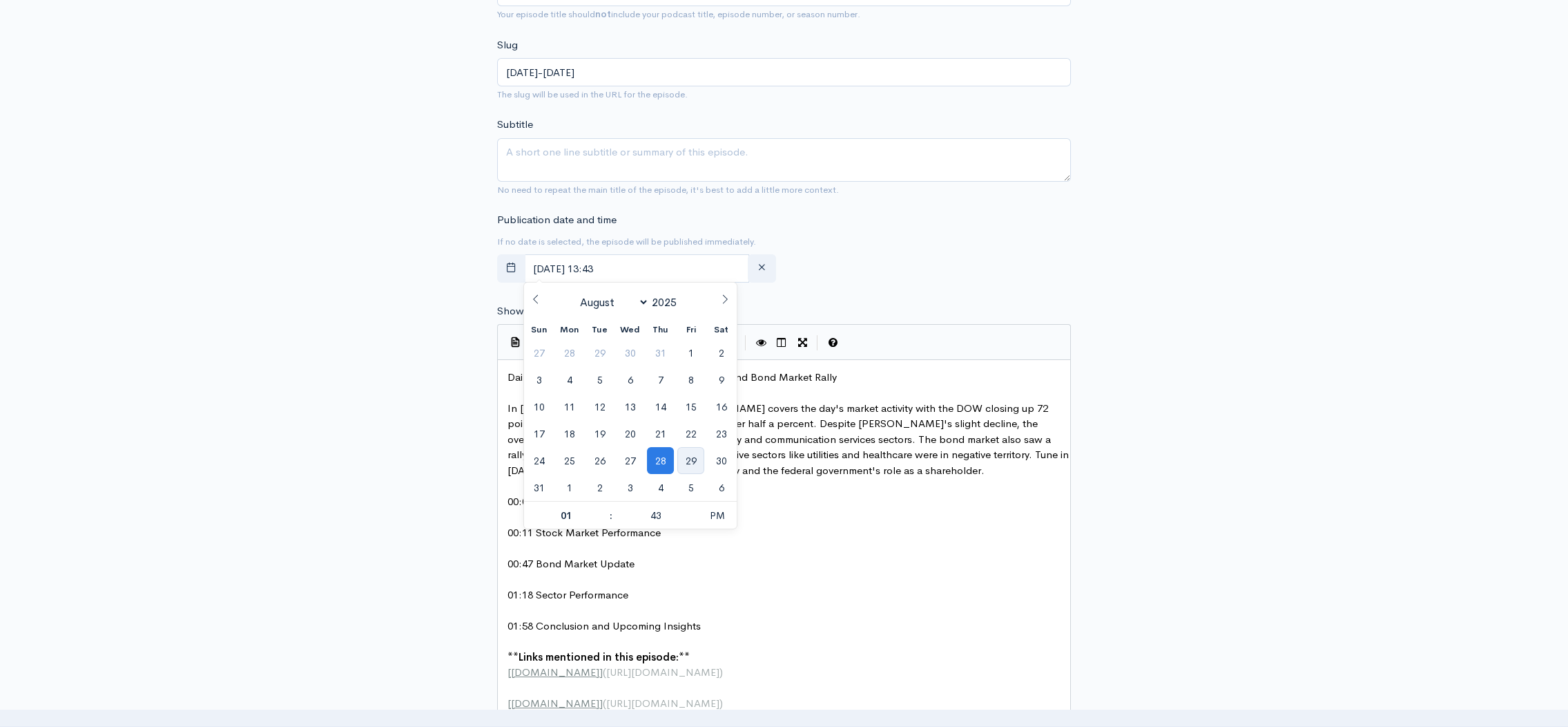
click at [690, 465] on span "29" at bounding box center [691, 460] width 27 height 27
type input "August, 29 2025 13:43"
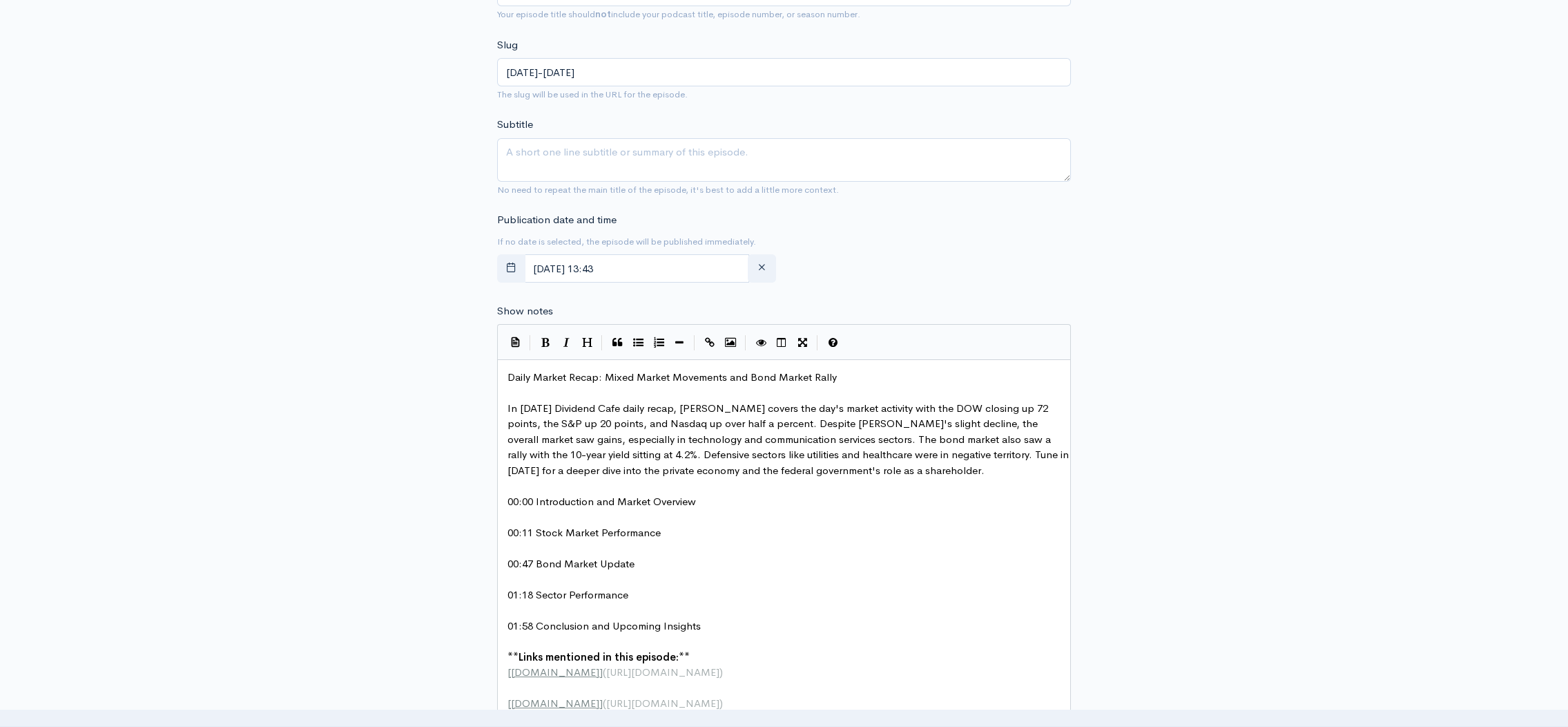
click at [1012, 293] on form "Audio file Choose file 0 ZenCast recommends uploading an audio file exported fr…" at bounding box center [784, 475] width 574 height 1370
type textarea "Daily Market Recap: Mixed Market Movements and Bond Market Rally"
drag, startPoint x: 867, startPoint y: 373, endPoint x: 505, endPoint y: 382, distance: 362.1
click at [805, 145] on textarea "Subtitle" at bounding box center [784, 160] width 574 height 44
paste textarea "Daily Market Recap: Mixed Market Movements and Bond Market Rally"
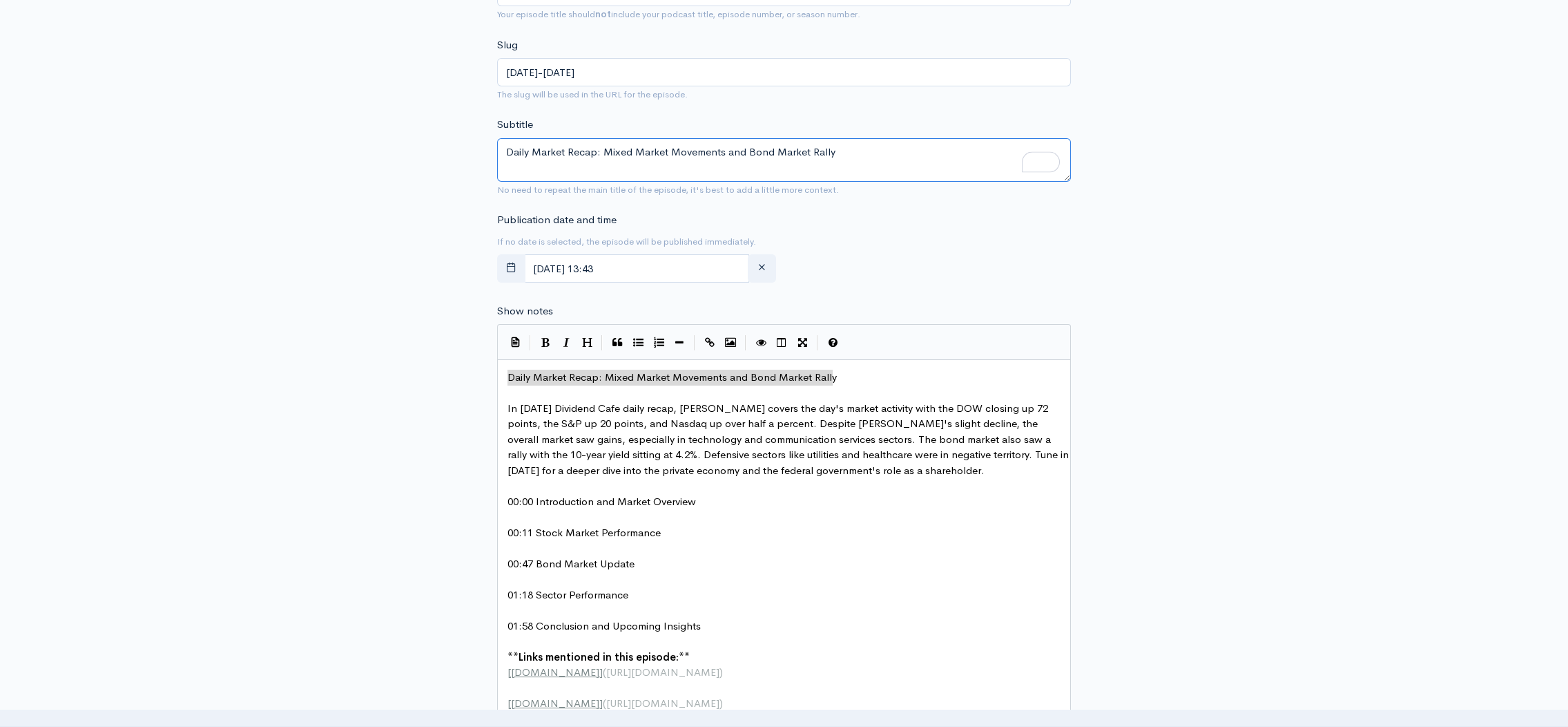
type textarea "Daily Market Recap: Mixed Market Movements and Bond Market Rally"
click at [725, 409] on span "In today's Dividend Cafe daily recap, David Boson covers the day's market activ…" at bounding box center [789, 439] width 564 height 75
type textarea "ah"
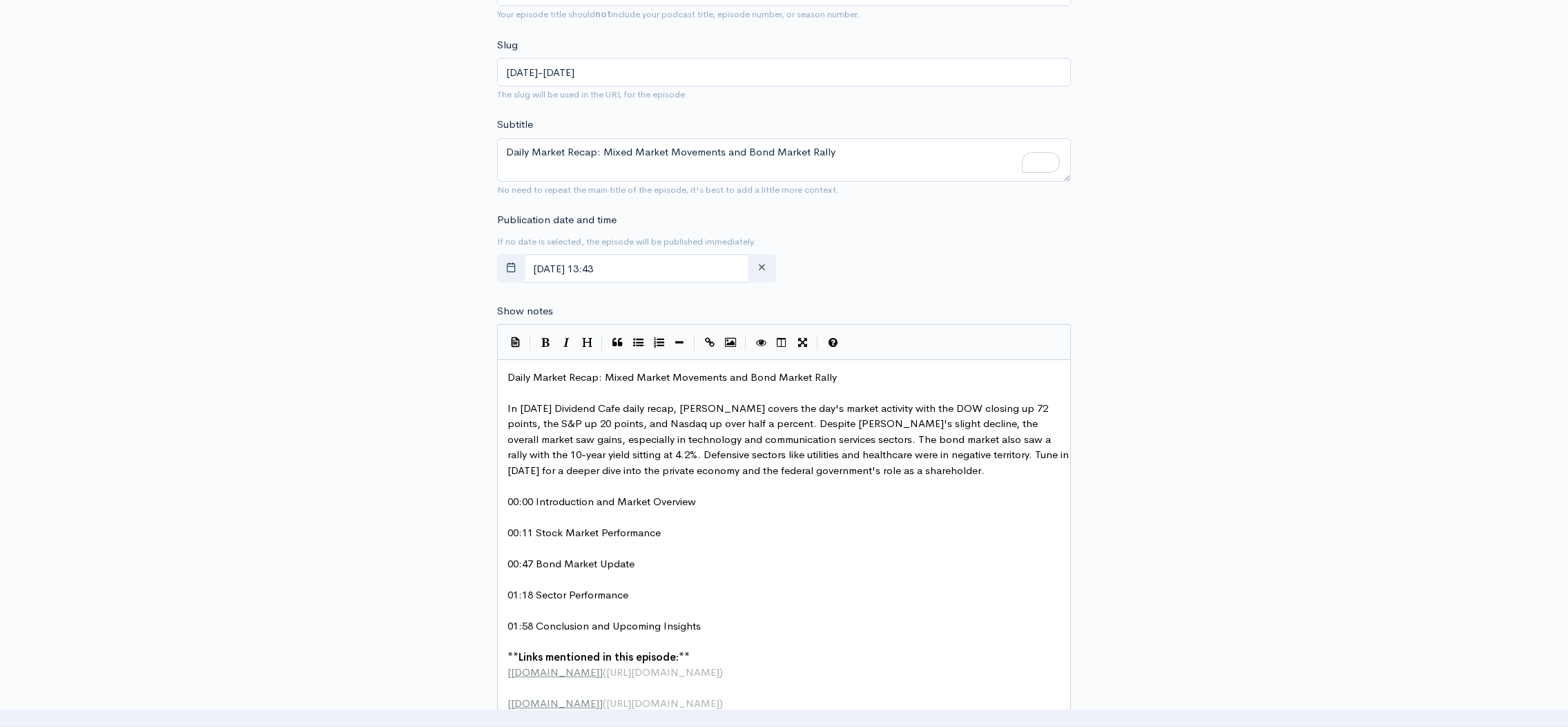
click at [739, 409] on span "In today's Dividend Cafe daily recap, David Bahson covers the day's market acti…" at bounding box center [789, 439] width 564 height 75
type textarea "b"
type textarea "nse"
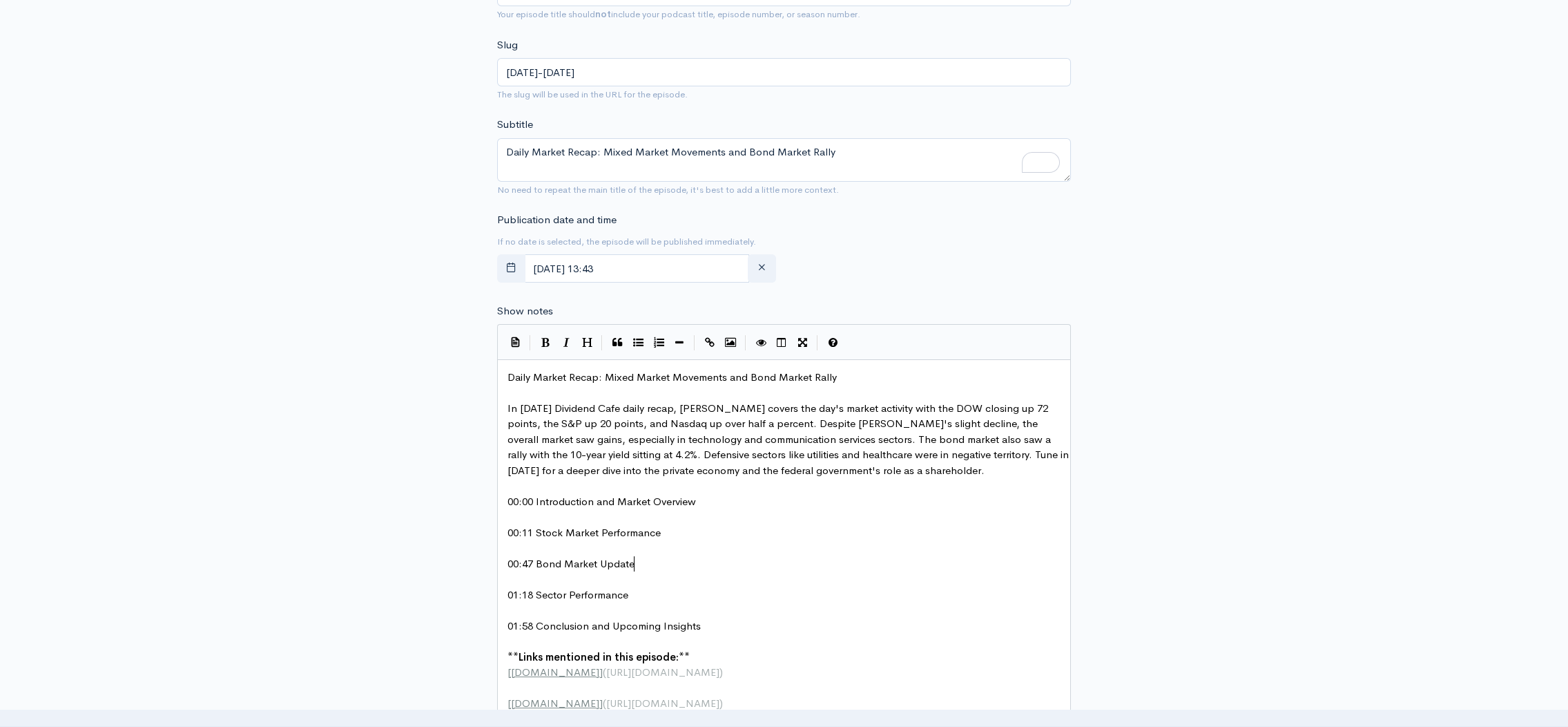
click at [948, 560] on pre "00:47 Bond Market Update" at bounding box center [788, 565] width 568 height 16
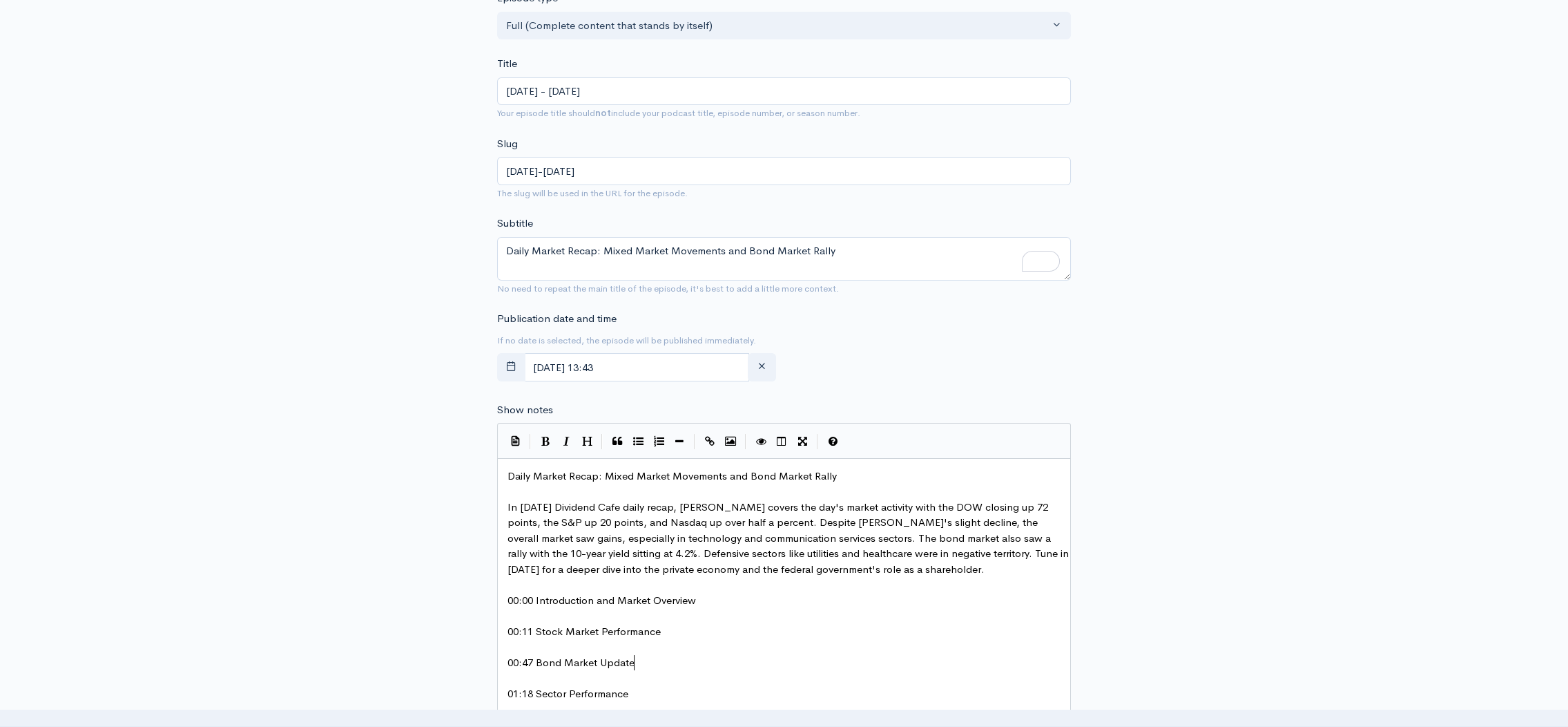
scroll to position [164, 0]
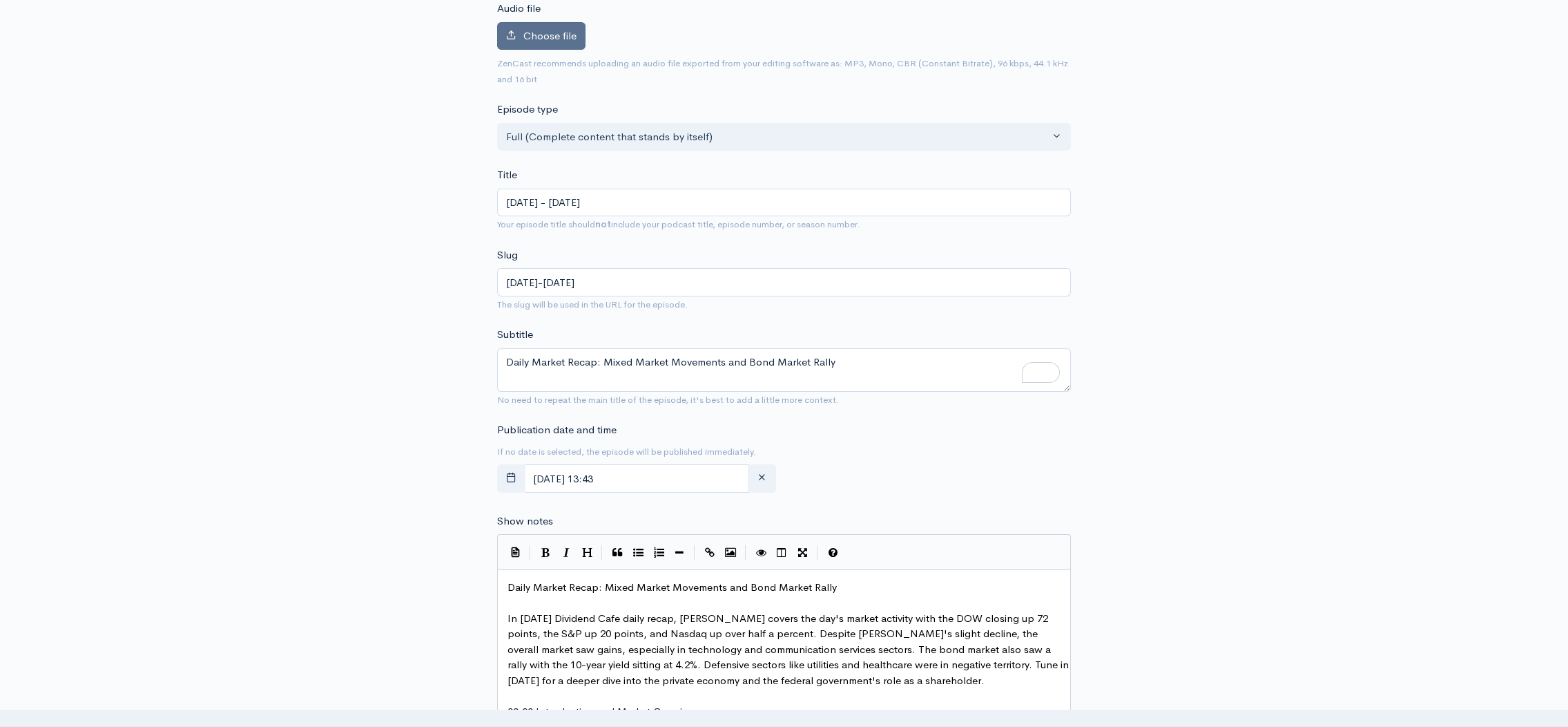
click at [556, 37] on span "Choose file" at bounding box center [550, 36] width 53 height 13
click at [0, 0] on input "Choose file" at bounding box center [0, 0] width 0 height 0
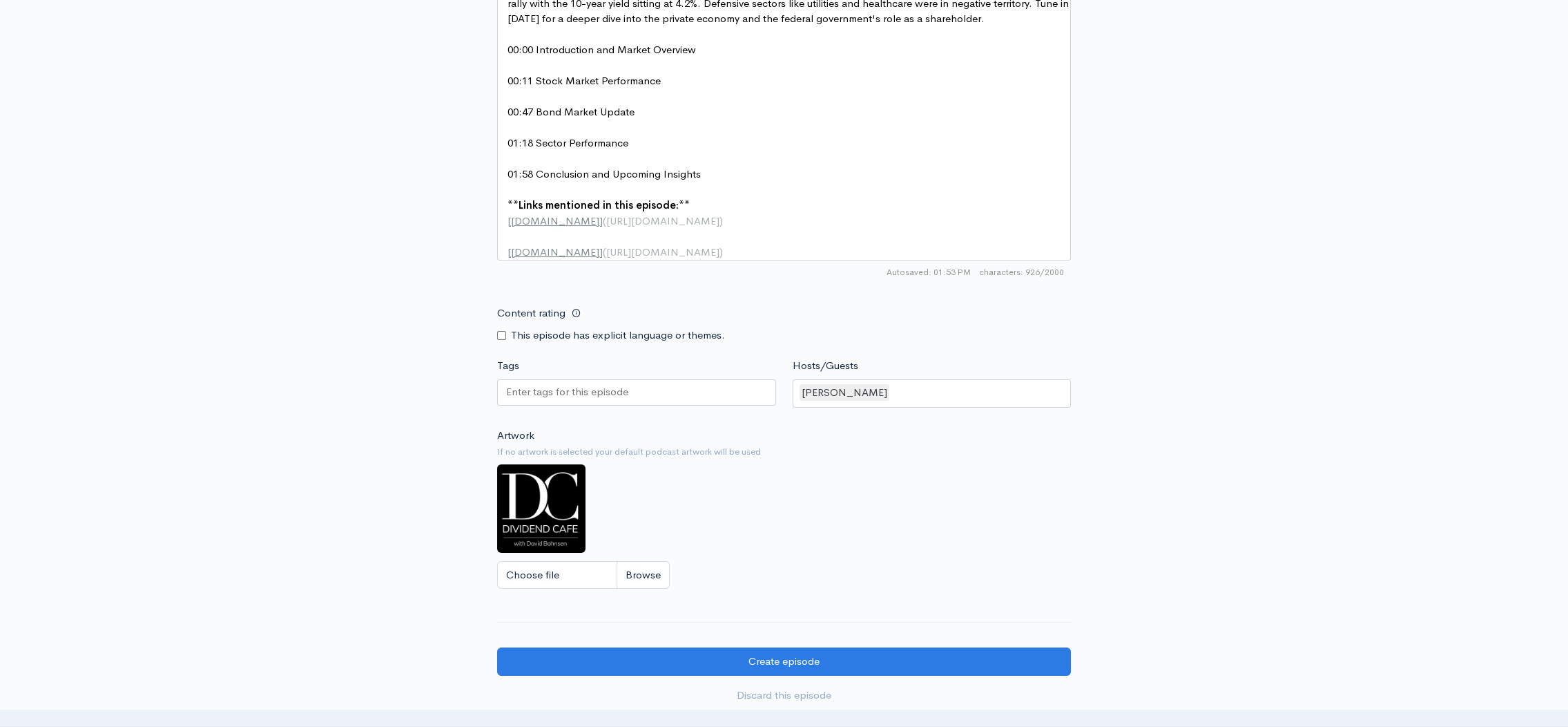
scroll to position [938, 0]
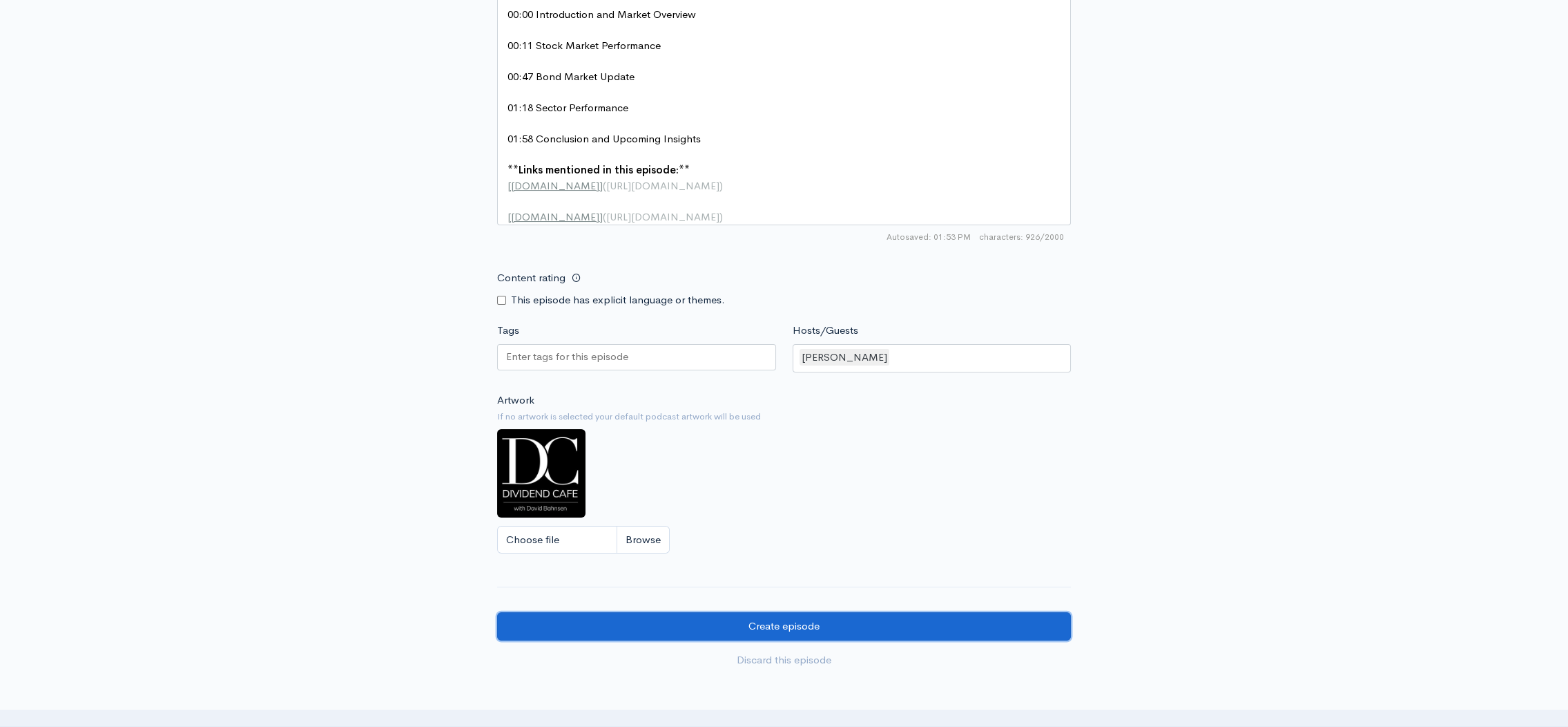
drag, startPoint x: 784, startPoint y: 642, endPoint x: 791, endPoint y: 642, distance: 7.0
click at [784, 640] on input "Create episode" at bounding box center [784, 626] width 574 height 29
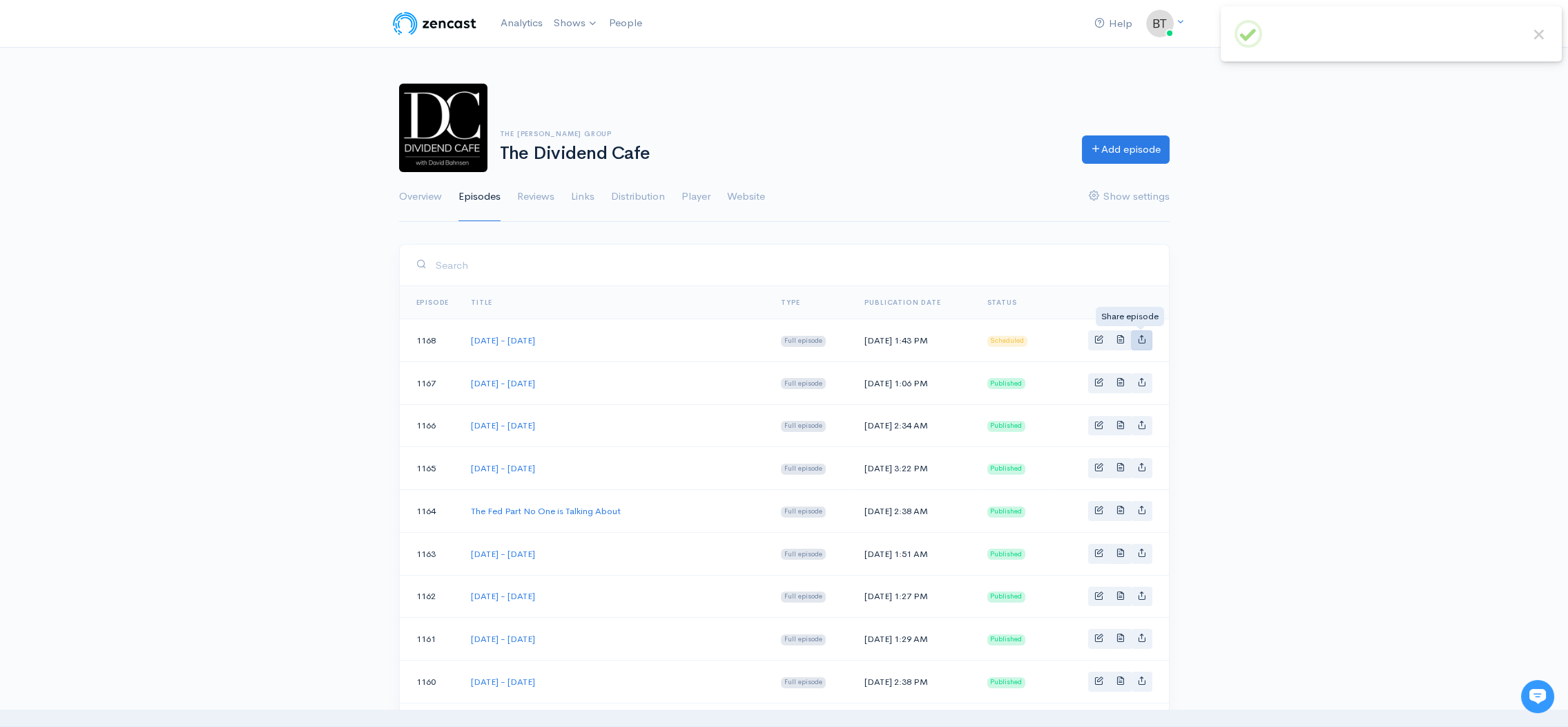
click at [1141, 339] on icon "Basic example" at bounding box center [1142, 339] width 9 height 9
type input "[URL][DOMAIN_NAME][DATE][DATE]"
type input "[URL][DOMAIN_NAME][DOMAIN_NAME]"
type input "<iframe src='https://share.zencast.fm/embed/episode/6d4c55ee-1e6d-4b3f-99f4-1c4…"
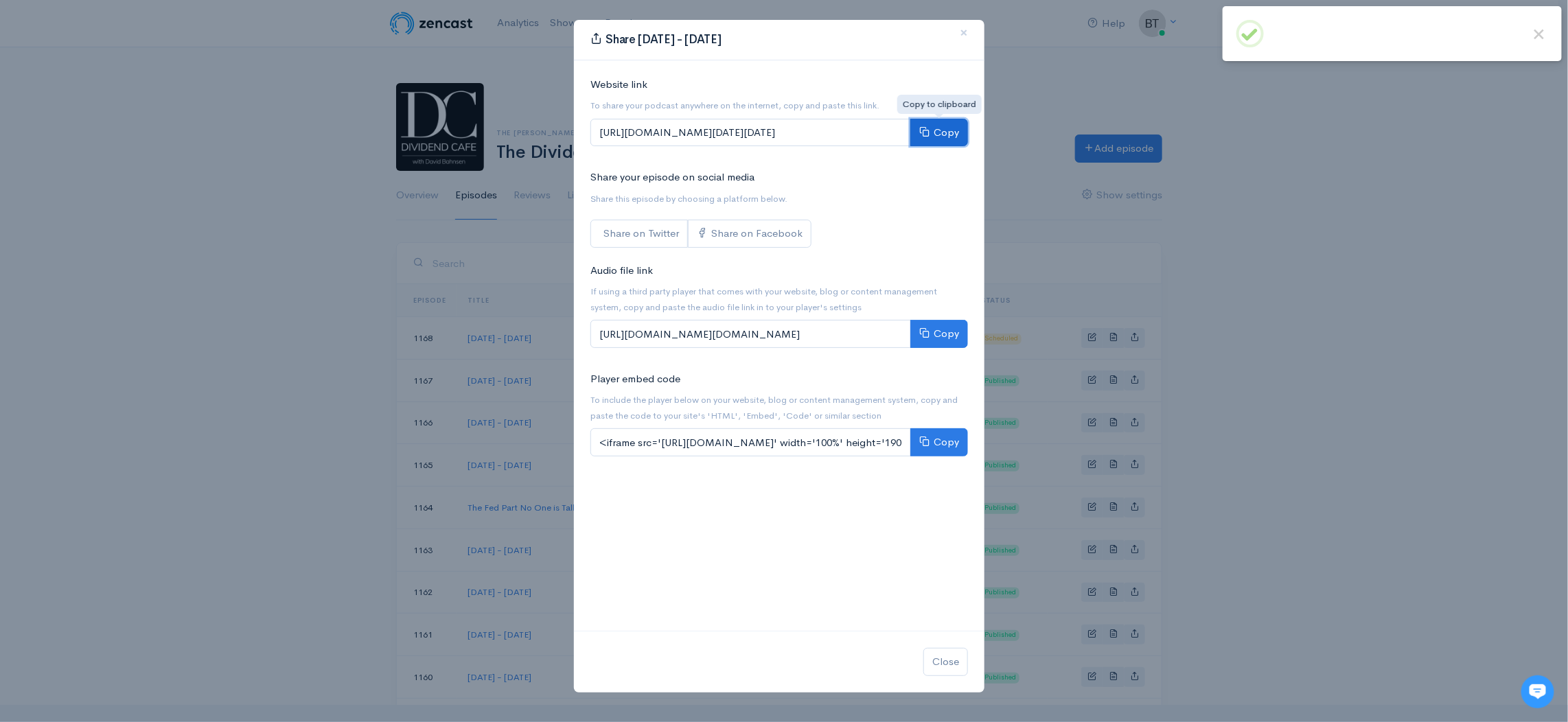
click at [948, 135] on button "Copy" at bounding box center [939, 133] width 58 height 28
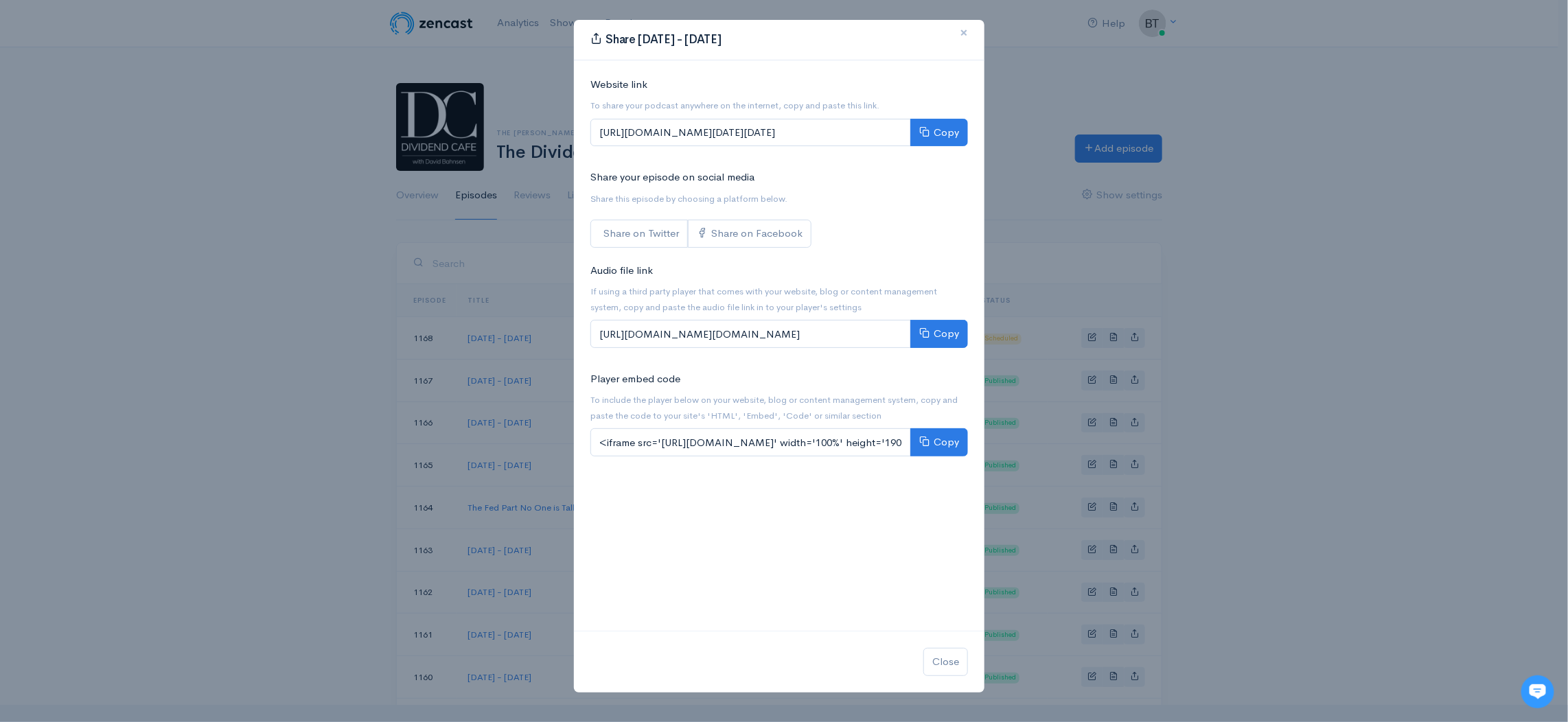
click at [963, 31] on span "×" at bounding box center [963, 33] width 8 height 19
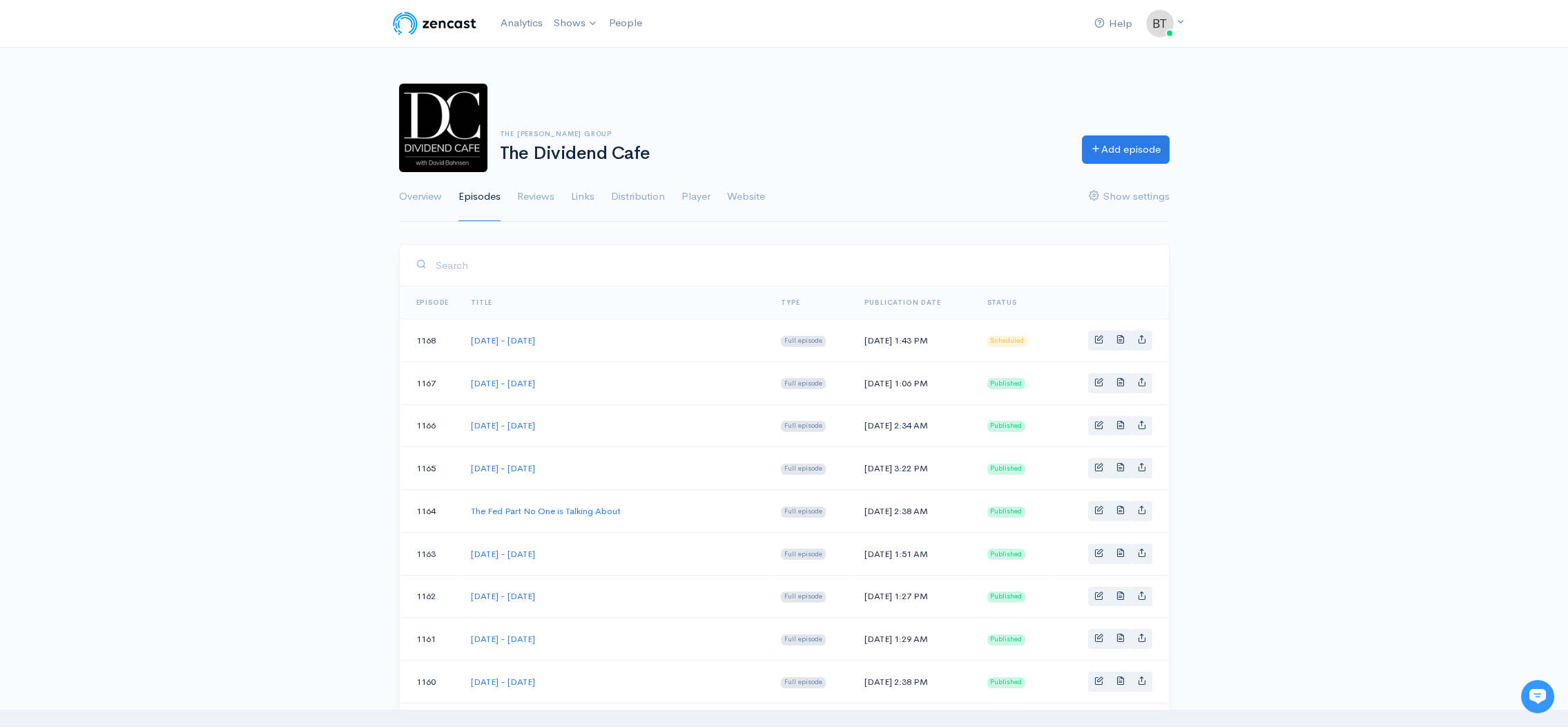
click at [1098, 339] on span "Basic example" at bounding box center [1099, 339] width 9 height 9
select select "7"
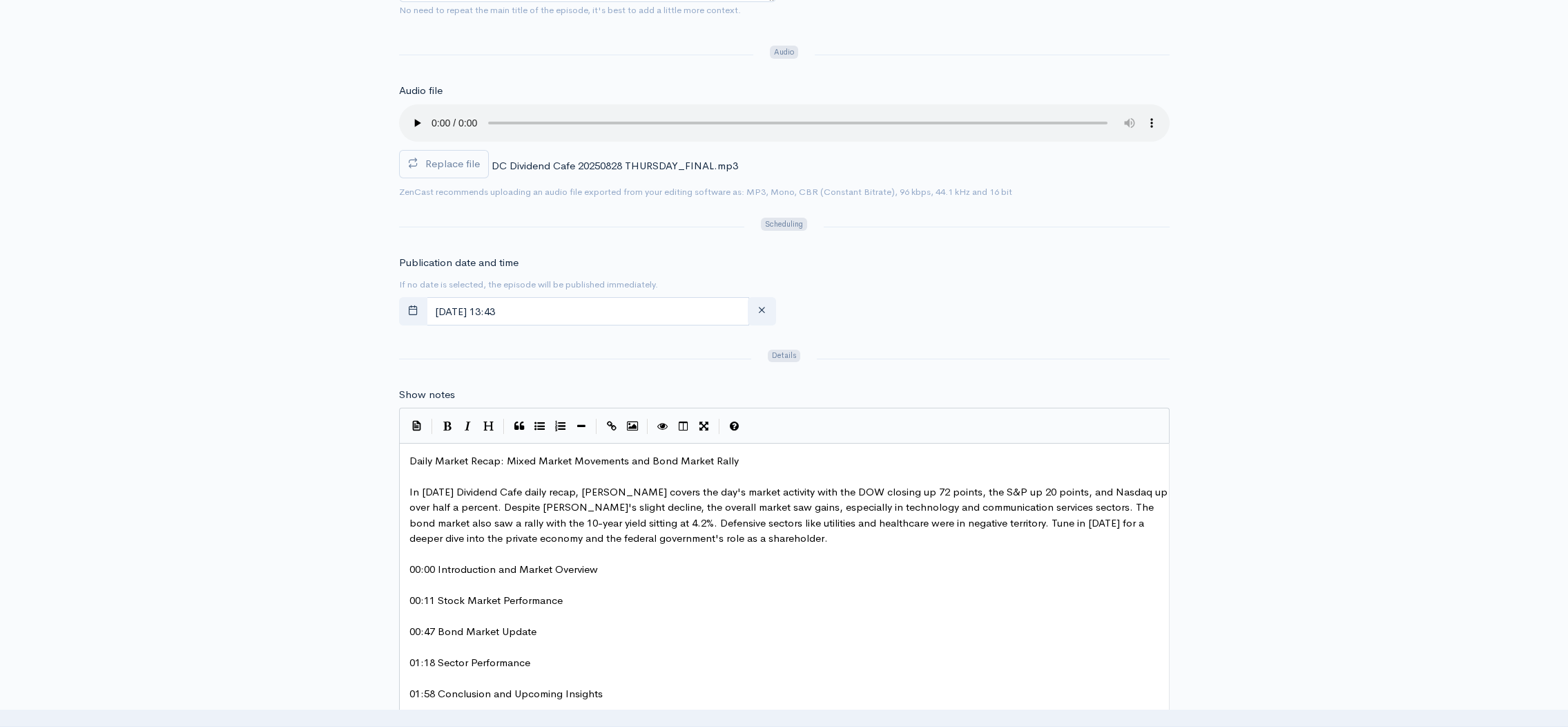
scroll to position [450, 0]
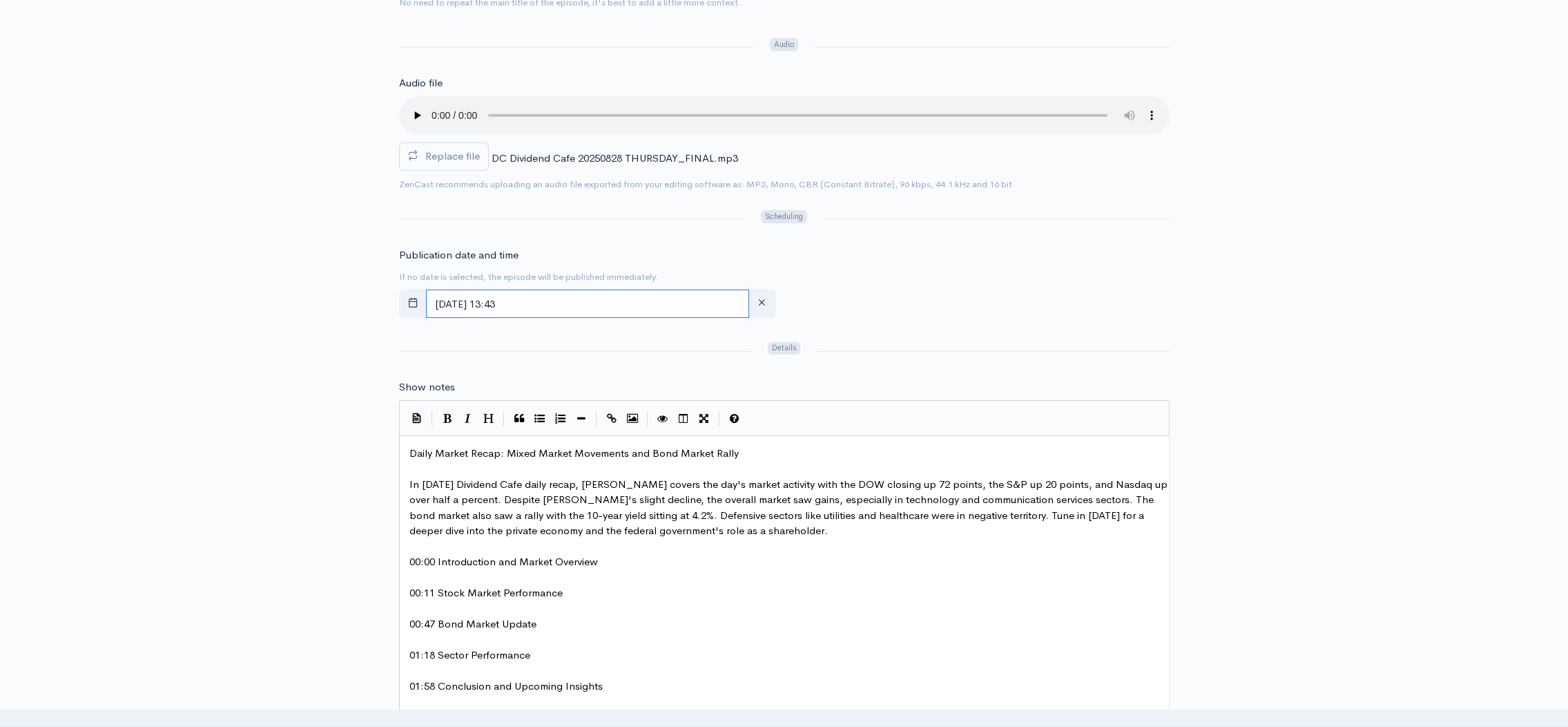
click at [565, 308] on input "August, 29 2025 13:43" at bounding box center [587, 304] width 324 height 29
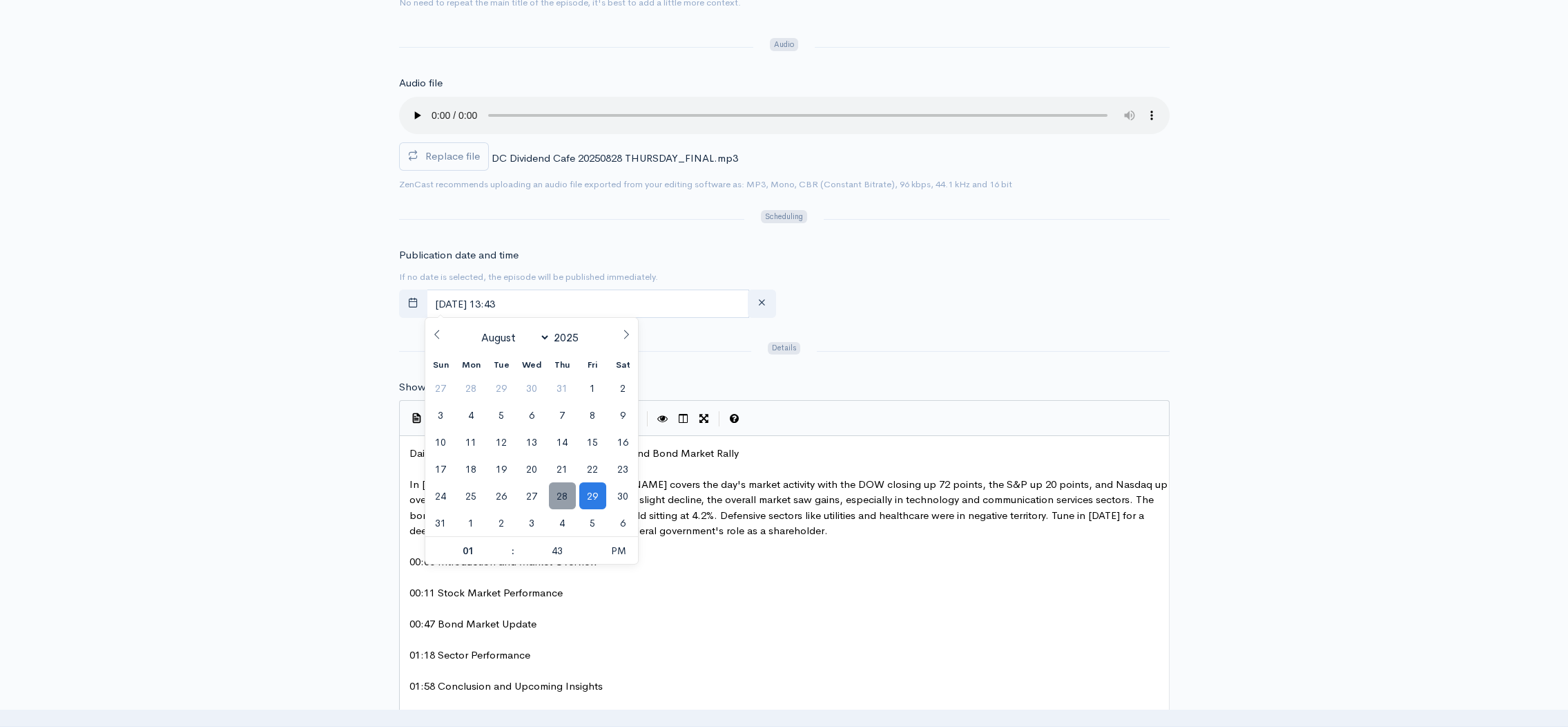
click at [564, 502] on span "28" at bounding box center [562, 496] width 27 height 27
type input "[DATE] 13:43"
click at [989, 337] on form "Title Thursday - August 28, 2025 Your episode title should not include your pod…" at bounding box center [784, 481] width 770 height 1374
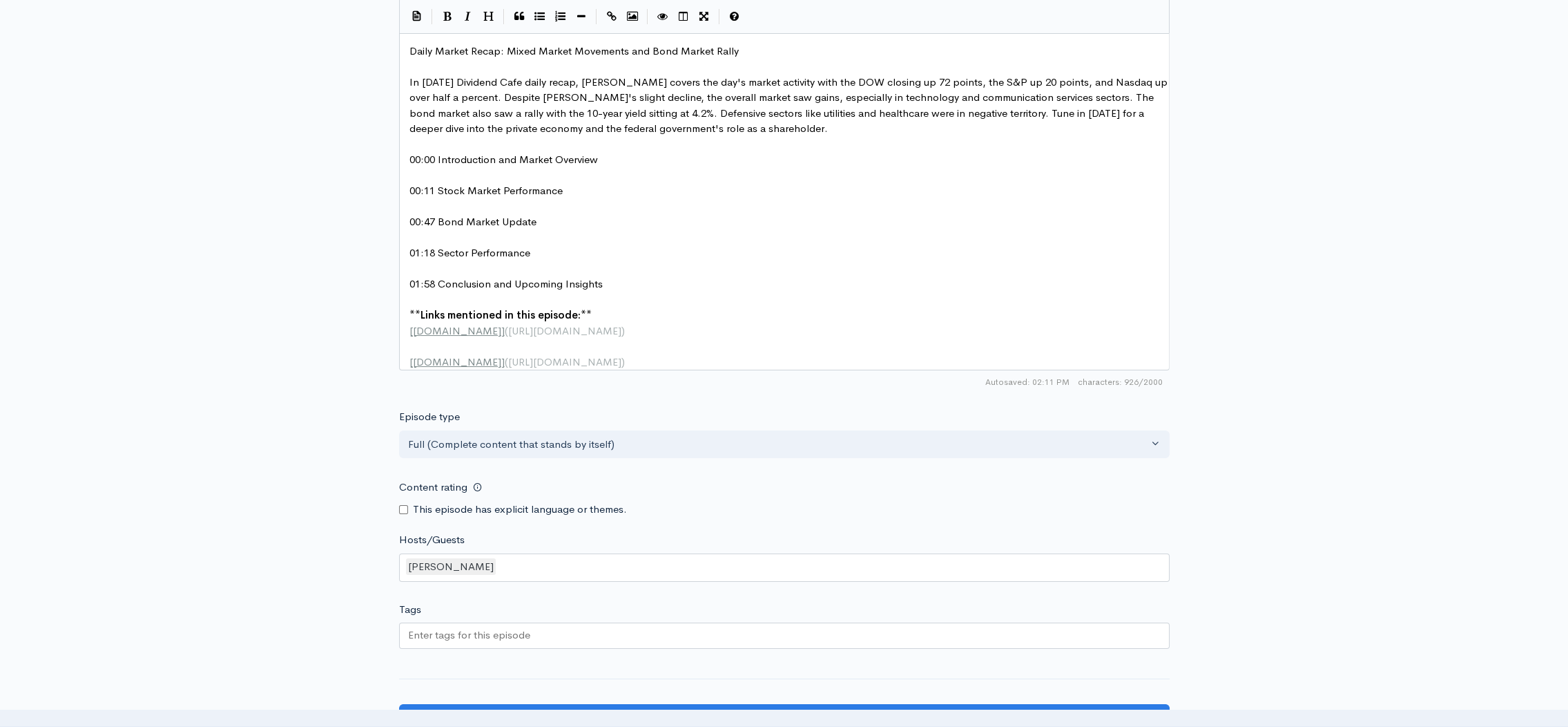
scroll to position [1097, 0]
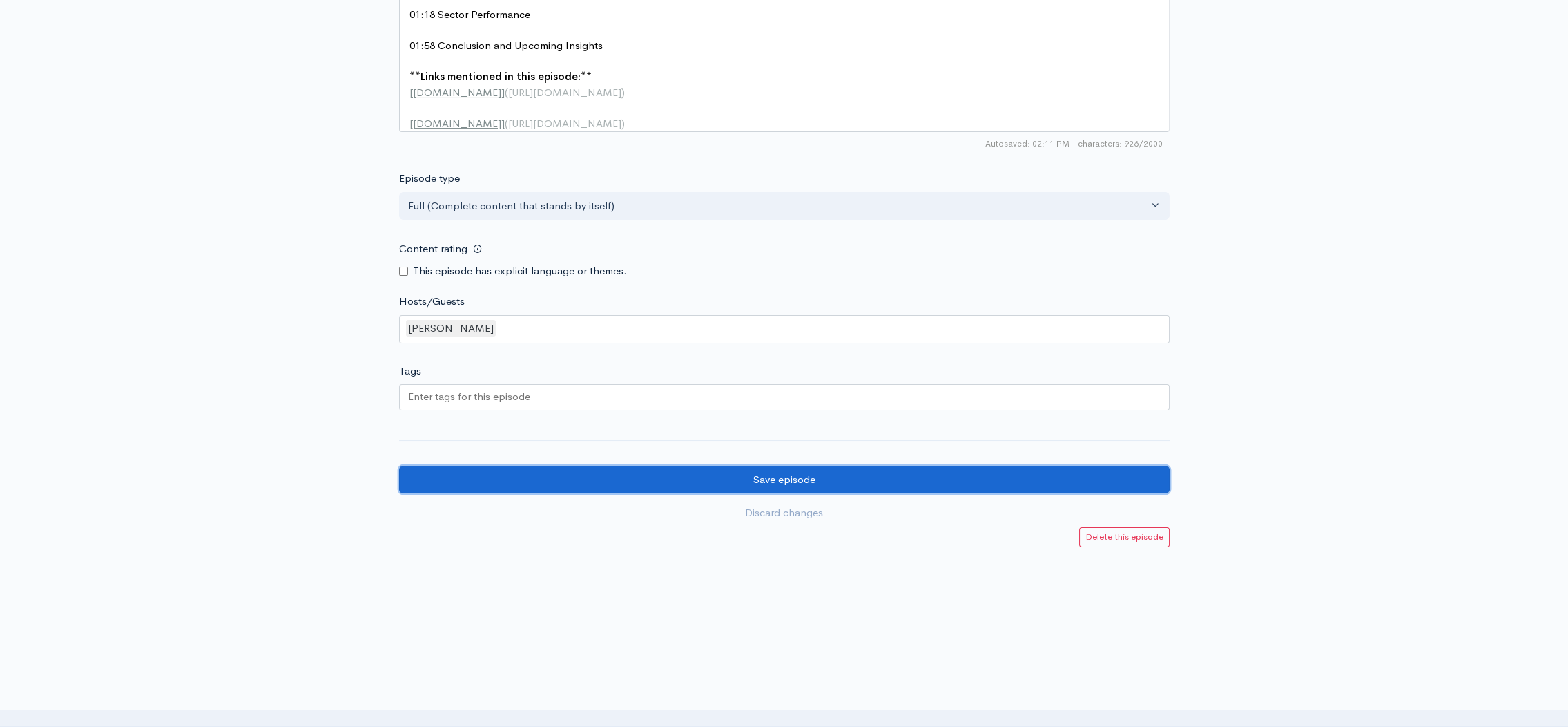
click at [827, 476] on input "Save episode" at bounding box center [784, 480] width 770 height 29
